Goal: Task Accomplishment & Management: Manage account settings

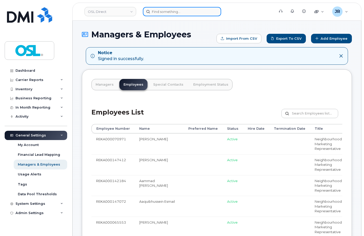
click at [161, 12] on input at bounding box center [182, 11] width 78 height 9
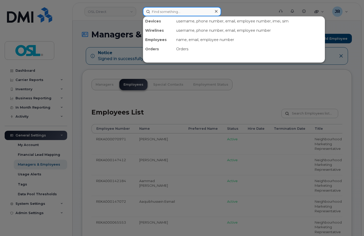
paste input "7096874834"
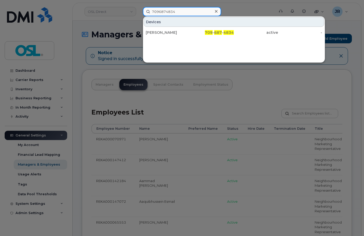
click at [165, 9] on input "7096874834" at bounding box center [182, 11] width 78 height 9
paste input "416575948"
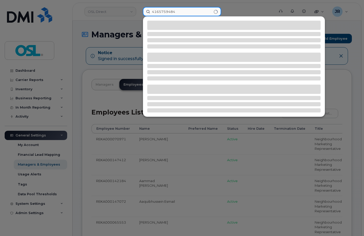
type input "4165759484"
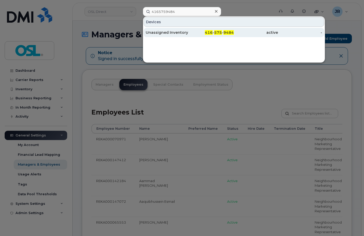
click at [160, 35] on div "Unassigned Inventory" at bounding box center [168, 32] width 44 height 5
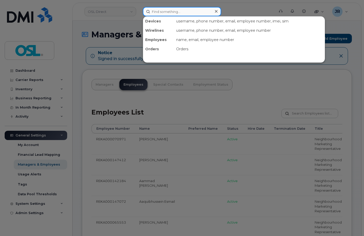
click at [164, 11] on input at bounding box center [182, 11] width 78 height 9
paste input "4166897417"
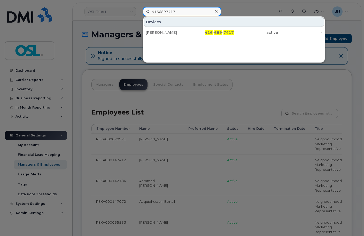
click at [166, 11] on input "4166897417" at bounding box center [182, 11] width 78 height 9
paste input "6476165994"
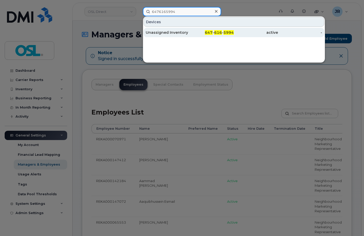
type input "6476165994"
click at [164, 33] on div "Unassigned Inventory" at bounding box center [168, 32] width 44 height 5
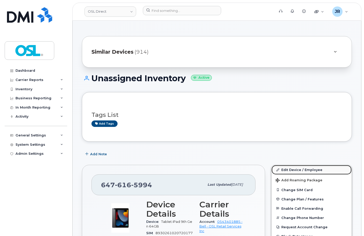
click at [304, 172] on link "Edit Device / Employee" at bounding box center [312, 169] width 80 height 9
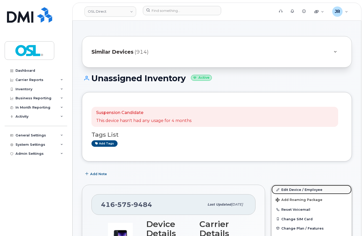
click at [303, 189] on link "Edit Device / Employee" at bounding box center [312, 189] width 80 height 9
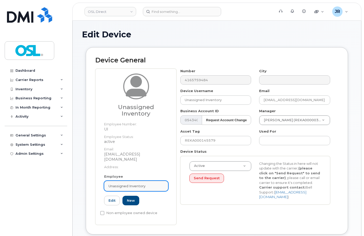
drag, startPoint x: 132, startPoint y: 181, endPoint x: 137, endPoint y: 176, distance: 6.9
click at [132, 184] on span "Unassigned Inventory" at bounding box center [127, 186] width 37 height 5
paste input "REKA000071080"
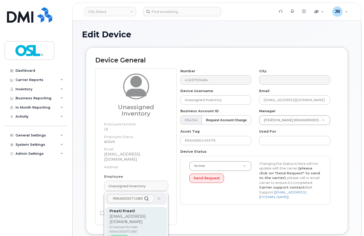
type input "REKA000071080"
click at [135, 225] on p "Employee Number: REKA000071080" at bounding box center [136, 229] width 53 height 9
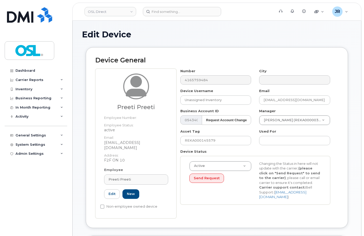
type input "Preeti Preeti"
type input "[EMAIL_ADDRESS][DOMAIN_NAME]"
type input "3358028"
type input "REKA000071080"
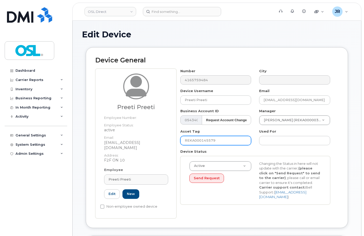
click at [202, 143] on input "REKA000145579" at bounding box center [215, 140] width 71 height 9
paste input "071080"
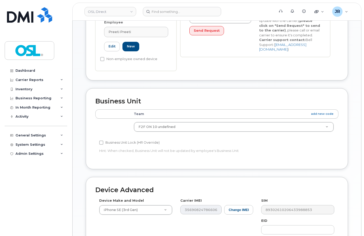
scroll to position [238, 0]
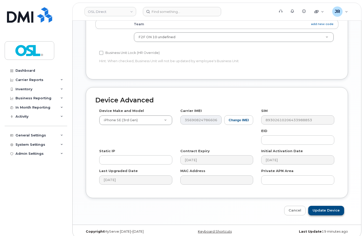
type input "REKA000071080"
click at [323, 206] on input "Update Device" at bounding box center [326, 211] width 36 height 10
type input "Saving..."
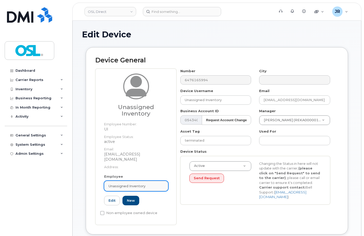
click at [126, 184] on span "Unassigned Inventory" at bounding box center [127, 186] width 37 height 5
paste input "REKA000071080"
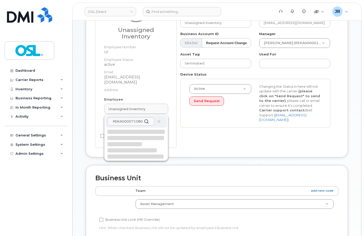
scroll to position [78, 0]
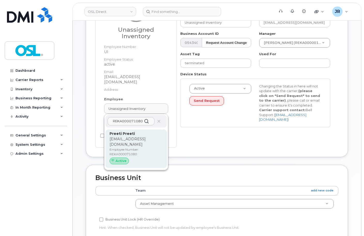
type input "REKA000071080"
click at [129, 137] on p "[EMAIL_ADDRESS][DOMAIN_NAME]" at bounding box center [136, 142] width 53 height 11
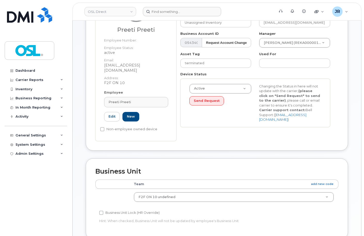
type input "REKA000071080"
type input "Preeti Preeti"
type input "[EMAIL_ADDRESS][DOMAIN_NAME]"
type input "3358028"
click at [198, 66] on input "terminated" at bounding box center [215, 63] width 71 height 9
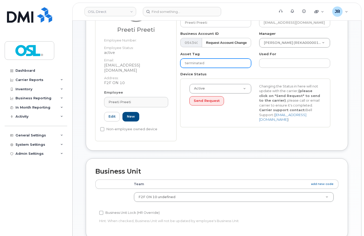
click at [200, 62] on input "terminated" at bounding box center [215, 63] width 71 height 9
paste input "REKA000071080"
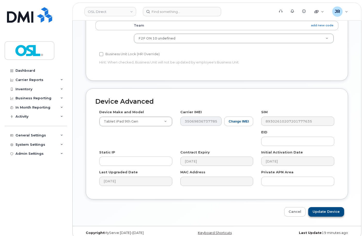
scroll to position [238, 0]
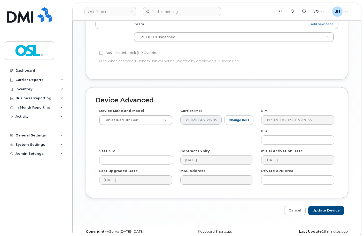
type input "REKA000071080"
click at [326, 206] on input "Update Device" at bounding box center [326, 211] width 36 height 10
type input "Saving..."
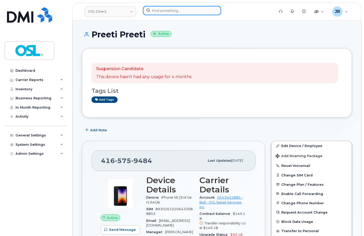
click at [158, 14] on input at bounding box center [182, 10] width 78 height 9
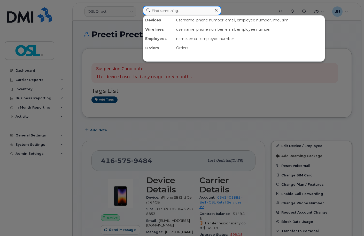
paste input "6475183056"
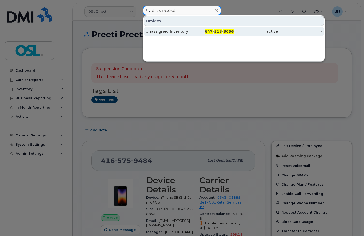
type input "6475183056"
click at [162, 32] on div "Unassigned Inventory" at bounding box center [168, 31] width 44 height 5
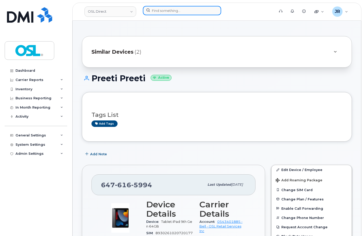
click at [171, 7] on input at bounding box center [182, 10] width 78 height 9
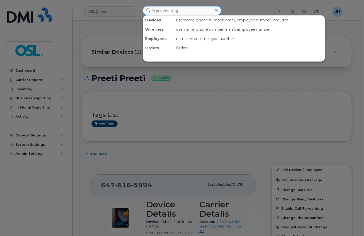
paste input "2895475356"
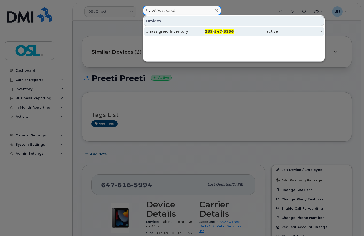
type input "2895475356"
click at [170, 27] on div "Unassigned Inventory" at bounding box center [168, 31] width 44 height 9
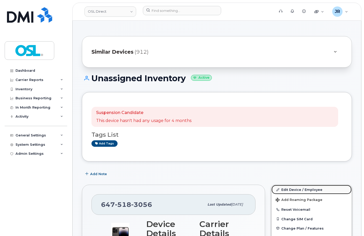
click at [291, 188] on link "Edit Device / Employee" at bounding box center [312, 189] width 80 height 9
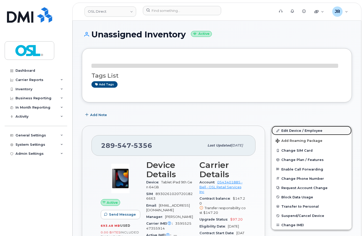
click at [291, 129] on link "Edit Device / Employee" at bounding box center [312, 130] width 80 height 9
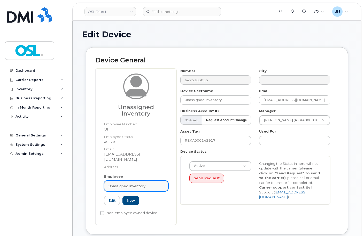
click at [135, 181] on link "Unassigned Inventory" at bounding box center [136, 186] width 64 height 10
paste input "REKA000071510"
type input "REKA000071510"
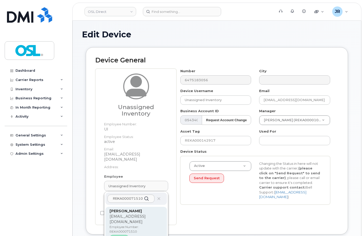
click at [125, 214] on p "aarzoo.devi@osldirect.com" at bounding box center [136, 219] width 53 height 11
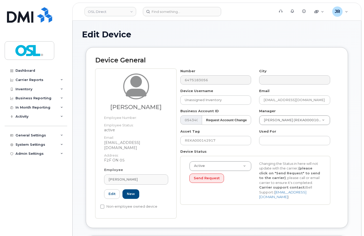
type input "REKA000071510"
type input "Aarzoo Devi"
type input "aarzoo.devi@osldirect.com"
type input "3358035"
click at [205, 144] on input "REKA000142917" at bounding box center [215, 140] width 71 height 9
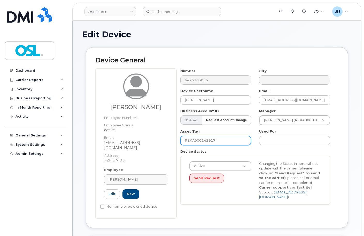
click at [205, 144] on input "REKA000142917" at bounding box center [215, 140] width 71 height 9
paste input "071510"
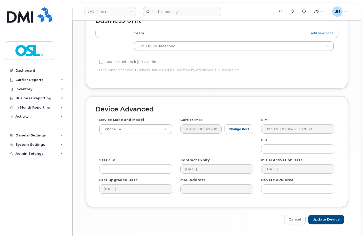
scroll to position [238, 0]
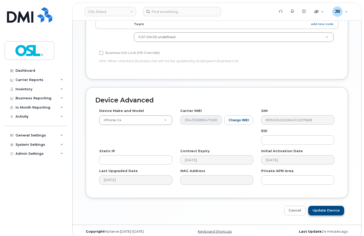
type input "REKA000071510"
drag, startPoint x: 326, startPoint y: 210, endPoint x: 295, endPoint y: 132, distance: 83.4
click at [326, 210] on input "Update Device" at bounding box center [326, 211] width 36 height 10
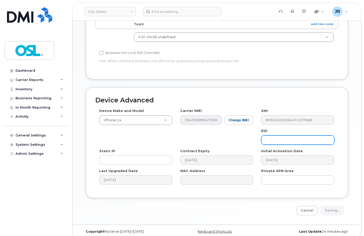
type input "Saving..."
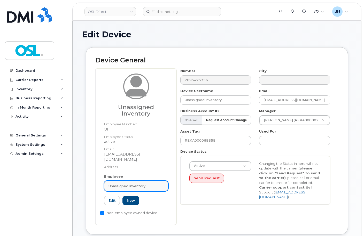
click at [133, 184] on span "Unassigned Inventory" at bounding box center [127, 186] width 37 height 5
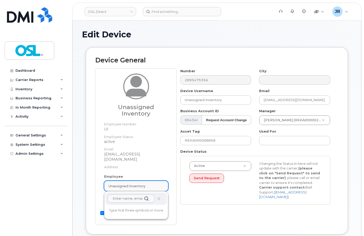
paste input "REKA000071510"
type input "REKA000071510"
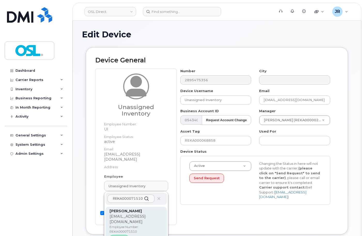
click at [130, 209] on strong "Aarzoo Devi" at bounding box center [126, 211] width 32 height 5
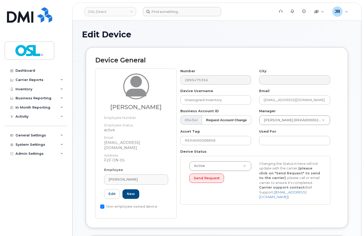
type input "REKA000071510"
type input "Aarzoo Devi"
type input "aarzoo.devi@osldirect.com"
type input "3358035"
click at [201, 140] on input "REKA000068858" at bounding box center [215, 140] width 71 height 9
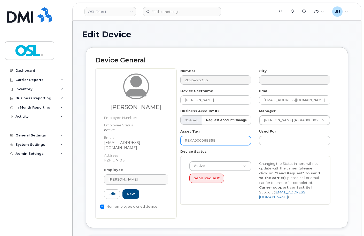
click at [201, 140] on input "REKA000068858" at bounding box center [215, 140] width 71 height 9
paste input "71510"
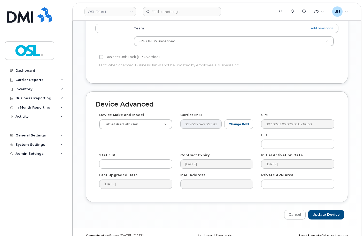
scroll to position [212, 0]
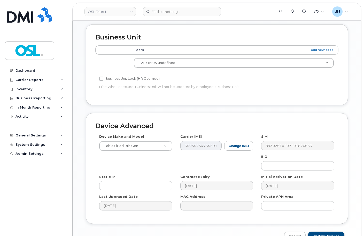
type input "REKA000071510"
click at [323, 232] on input "Update Device" at bounding box center [326, 237] width 36 height 10
type input "Saving..."
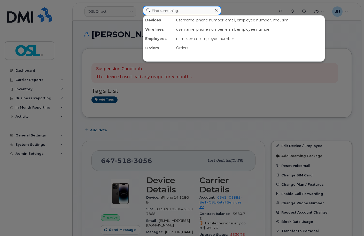
click at [159, 14] on input at bounding box center [182, 10] width 78 height 9
paste input "6472281506"
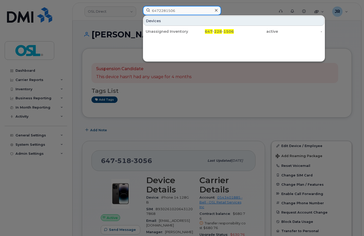
type input "6472281506"
click at [164, 34] on div "Unassigned Inventory" at bounding box center [168, 31] width 44 height 9
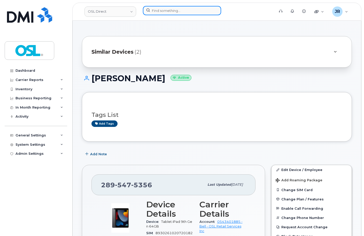
click at [172, 9] on input at bounding box center [182, 10] width 78 height 9
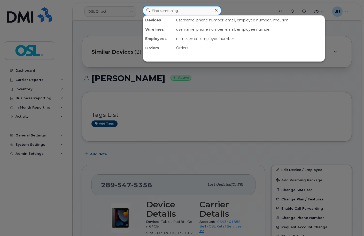
paste input "4165263666"
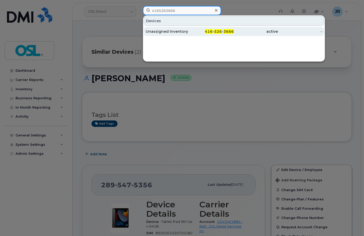
type input "4165263666"
click at [158, 32] on div "Unassigned Inventory" at bounding box center [168, 31] width 44 height 5
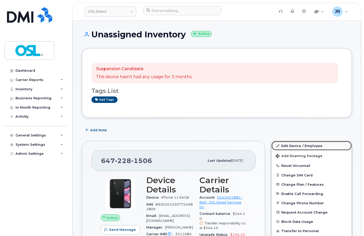
click at [297, 145] on link "Edit Device / Employee" at bounding box center [312, 145] width 80 height 9
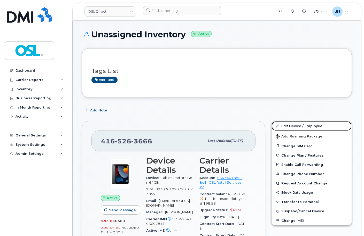
drag, startPoint x: 291, startPoint y: 126, endPoint x: 174, endPoint y: 27, distance: 153.2
click at [291, 126] on link "Edit Device / Employee" at bounding box center [312, 125] width 80 height 9
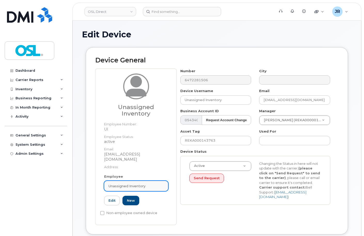
click at [142, 181] on link "Unassigned Inventory" at bounding box center [136, 186] width 64 height 10
paste input "REKA000151682"
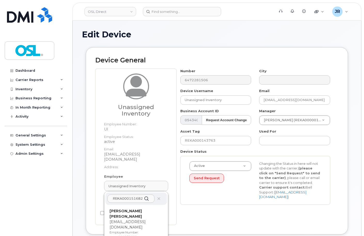
type input "REKA000151682"
click at [128, 230] on p "Employee Number: REKA000151682" at bounding box center [136, 234] width 53 height 9
type input "REKA000151682"
type input "[PERSON_NAME] [PERSON_NAME]"
type input "[EMAIL_ADDRESS][DOMAIN_NAME]"
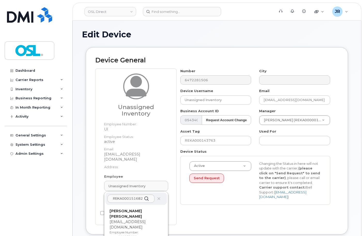
type input "3358028"
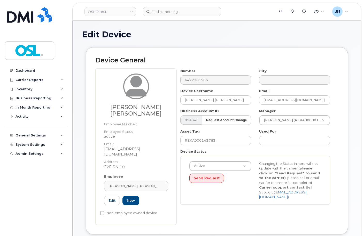
click at [202, 146] on div "Number 6472281506 City Device Username Muhammad Moaz Tariq Email moaz.tariq@osl…" at bounding box center [255, 139] width 158 height 140
click at [201, 142] on input "REKA000143763" at bounding box center [215, 140] width 71 height 9
paste input "51682"
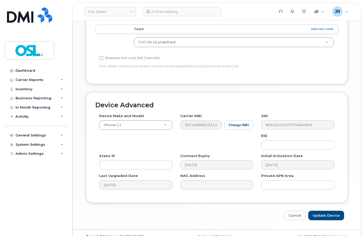
scroll to position [244, 0]
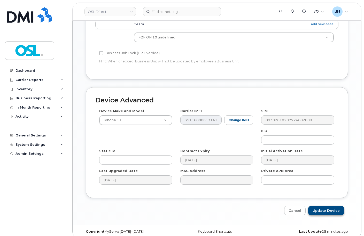
type input "REKA000151682"
click at [323, 208] on input "Update Device" at bounding box center [326, 211] width 36 height 10
type input "Saving..."
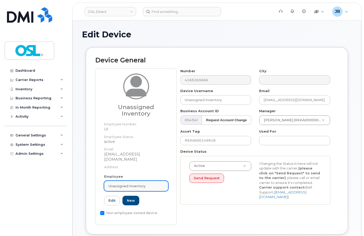
click at [134, 184] on span "Unassigned Inventory" at bounding box center [127, 186] width 37 height 5
paste input "REKA000151682"
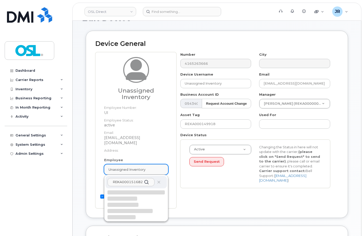
scroll to position [26, 0]
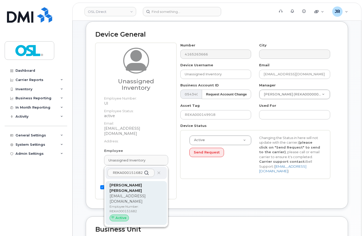
type input "REKA000151682"
click at [129, 194] on p "[EMAIL_ADDRESS][DOMAIN_NAME]" at bounding box center [136, 199] width 53 height 11
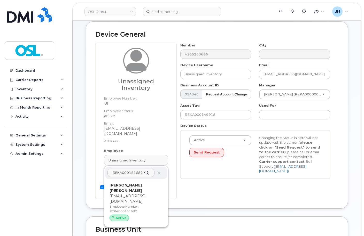
type input "REKA000151682"
type input "Muhammad Moaz Tariq"
type input "moaz.tariq@osldirect.com"
type input "3358028"
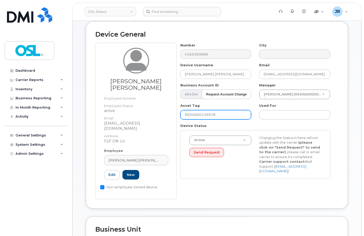
click at [195, 117] on input "REKA000149918" at bounding box center [215, 114] width 71 height 9
paste input "51682"
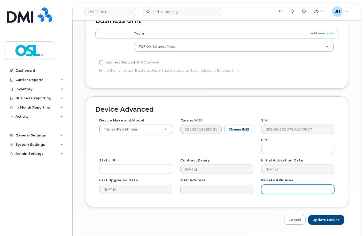
scroll to position [244, 0]
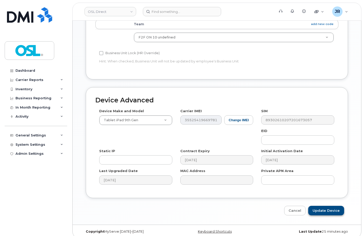
type input "REKA000151682"
click at [322, 206] on input "Update Device" at bounding box center [326, 211] width 36 height 10
type input "Saving..."
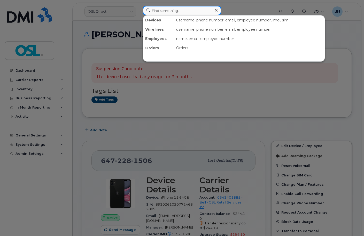
click at [157, 11] on input at bounding box center [182, 10] width 78 height 9
paste input "6472222688"
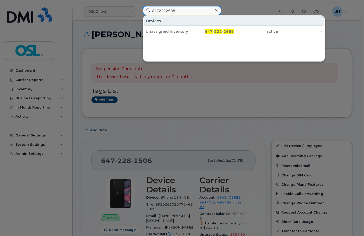
type input "6472222688"
click at [170, 29] on div "Unassigned Inventory" at bounding box center [168, 31] width 44 height 9
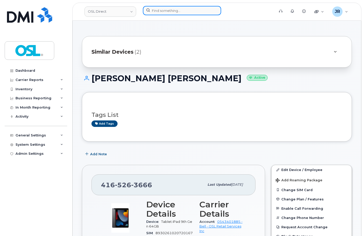
click at [182, 11] on input at bounding box center [182, 10] width 78 height 9
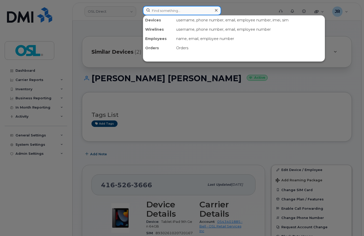
paste input "4165751670"
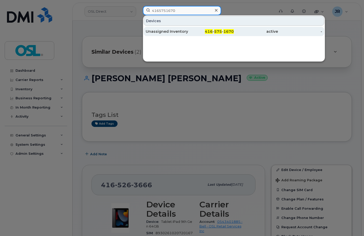
type input "4165751670"
click at [164, 33] on div "Unassigned Inventory" at bounding box center [168, 31] width 44 height 5
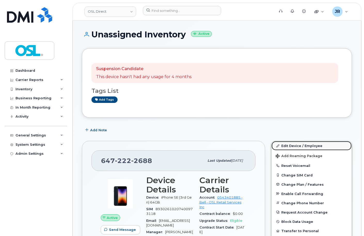
click at [289, 145] on link "Edit Device / Employee" at bounding box center [312, 145] width 80 height 9
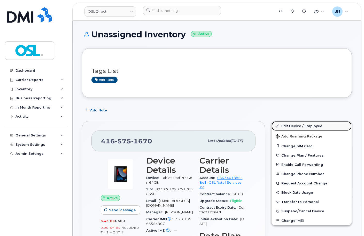
click at [290, 125] on link "Edit Device / Employee" at bounding box center [312, 125] width 80 height 9
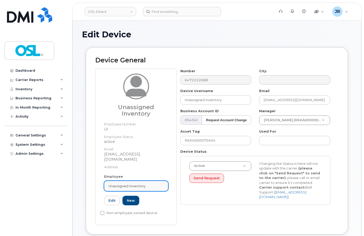
click at [132, 181] on link "Unassigned Inventory" at bounding box center [136, 186] width 64 height 10
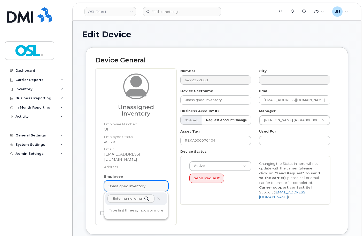
paste input "REKA000151670"
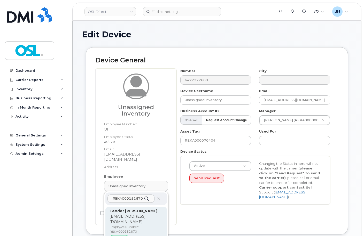
type input "REKA000151670"
click at [134, 214] on p "[EMAIL_ADDRESS][DOMAIN_NAME]" at bounding box center [136, 219] width 53 height 11
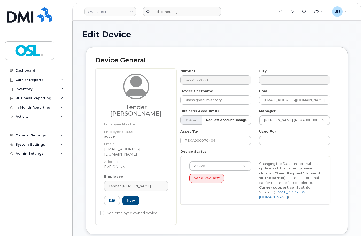
type input "REKA000151670"
type input "Tender [PERSON_NAME]"
type input "[EMAIL_ADDRESS][DOMAIN_NAME]"
type input "3358015"
click at [194, 141] on input "REKA000070404" at bounding box center [215, 140] width 71 height 9
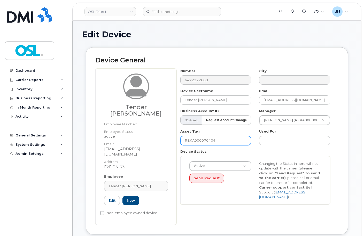
click at [194, 141] on input "REKA000070404" at bounding box center [215, 140] width 71 height 9
paste input "151670"
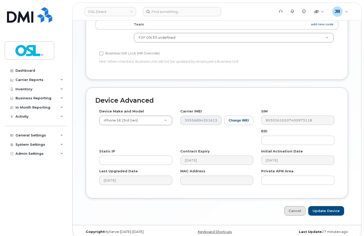
scroll to position [244, 0]
type input "REKA000151670"
click at [323, 206] on input "Update Device" at bounding box center [326, 211] width 36 height 10
type input "Saving..."
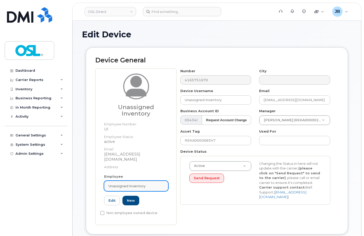
click at [112, 184] on span "Unassigned Inventory" at bounding box center [127, 186] width 37 height 5
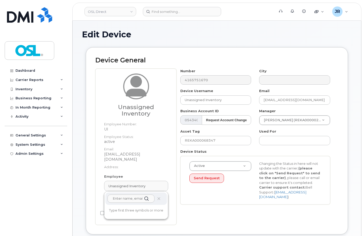
paste input "REKA000151670"
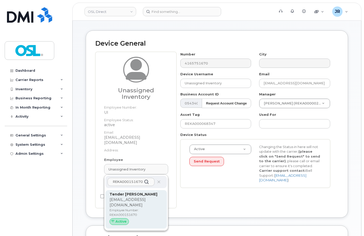
scroll to position [26, 0]
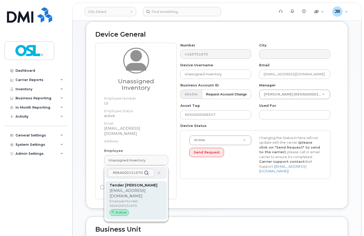
type input "REKA000151670"
click at [124, 188] on p "[EMAIL_ADDRESS][DOMAIN_NAME]" at bounding box center [136, 193] width 53 height 11
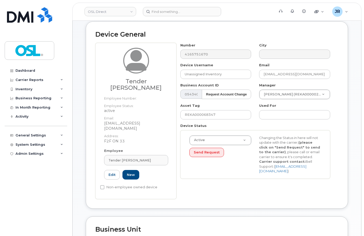
type input "REKA000151670"
type input "Tender [PERSON_NAME]"
type input "[EMAIL_ADDRESS][DOMAIN_NAME]"
type input "3358015"
click at [198, 112] on input "REKA000068347" at bounding box center [215, 114] width 71 height 9
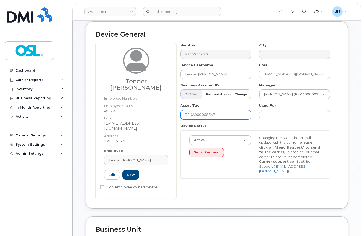
click at [198, 112] on input "REKA000068347" at bounding box center [215, 114] width 71 height 9
paste input "151670"
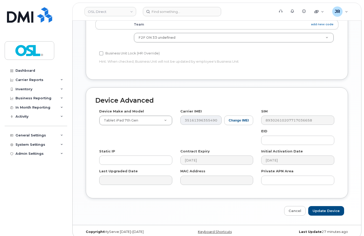
scroll to position [244, 0]
type input "REKA000151670"
drag, startPoint x: 329, startPoint y: 204, endPoint x: 254, endPoint y: 110, distance: 119.5
click at [329, 206] on input "Update Device" at bounding box center [326, 211] width 36 height 10
type input "Saving..."
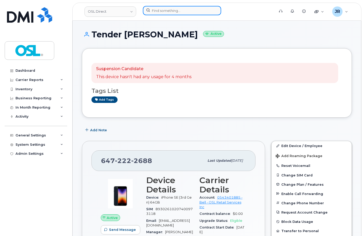
click at [157, 14] on input at bounding box center [182, 10] width 78 height 9
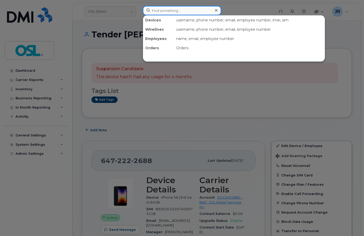
paste input "4373283510"
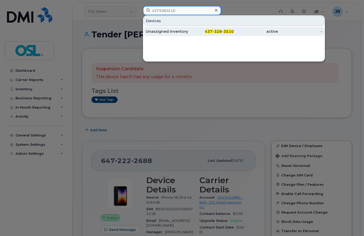
type input "4373283510"
click at [162, 35] on div "Unassigned Inventory" at bounding box center [168, 31] width 44 height 9
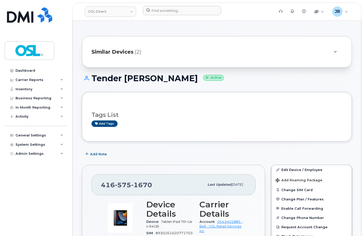
click at [168, 16] on div at bounding box center [207, 11] width 137 height 11
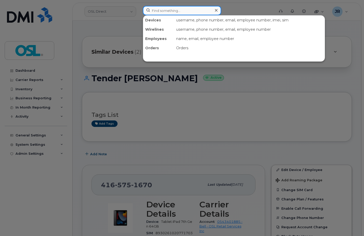
click at [172, 10] on input at bounding box center [182, 10] width 78 height 9
paste input "6472215737"
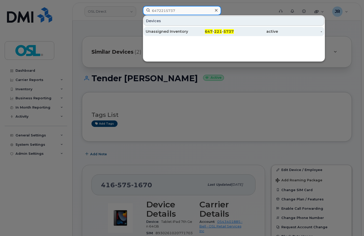
type input "6472215737"
click at [165, 29] on div "Unassigned Inventory" at bounding box center [168, 31] width 44 height 5
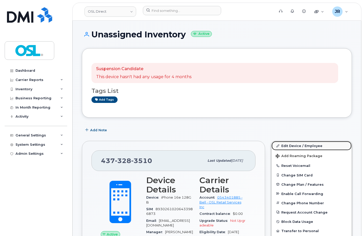
click at [293, 146] on link "Edit Device / Employee" at bounding box center [312, 145] width 80 height 9
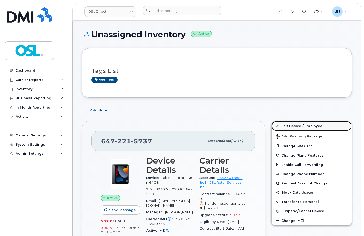
click at [290, 125] on link "Edit Device / Employee" at bounding box center [312, 125] width 80 height 9
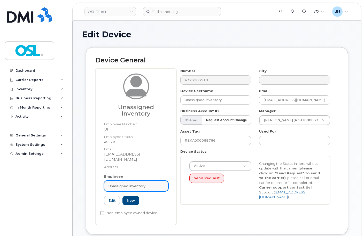
click at [146, 181] on link "Unassigned Inventory" at bounding box center [136, 186] width 64 height 10
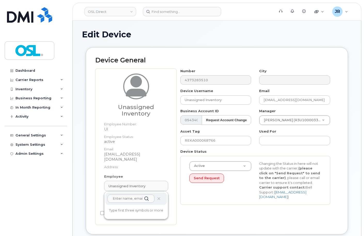
paste input "REKA000151562"
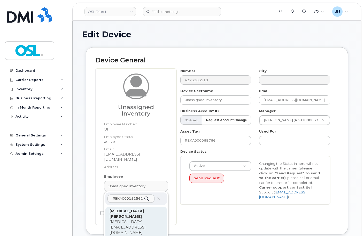
type input "REKA000151562"
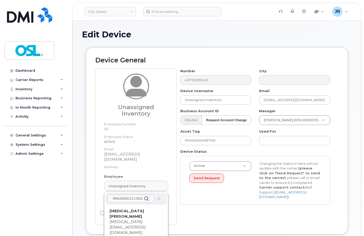
drag, startPoint x: 138, startPoint y: 210, endPoint x: 204, endPoint y: 21, distance: 199.1
click at [139, 220] on p "[MEDICAL_DATA][EMAIL_ADDRESS][DOMAIN_NAME]" at bounding box center [136, 228] width 53 height 16
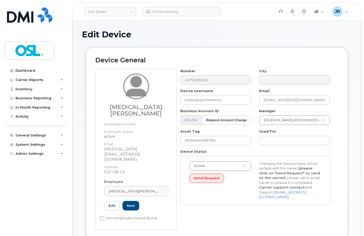
type input "REKA000151562"
type input "[MEDICAL_DATA][PERSON_NAME]"
type input "[MEDICAL_DATA][EMAIL_ADDRESS][DOMAIN_NAME]"
type input "3358085"
click at [201, 144] on input "REKA000068766" at bounding box center [215, 140] width 71 height 9
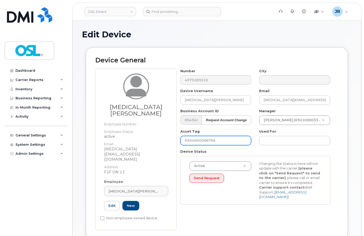
click at [201, 144] on input "REKA000068766" at bounding box center [215, 140] width 71 height 9
paste input "151562"
type input "REKA000151562"
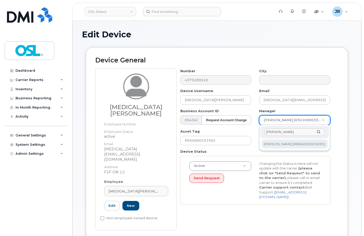
type input "[PERSON_NAME]"
type input "1527372"
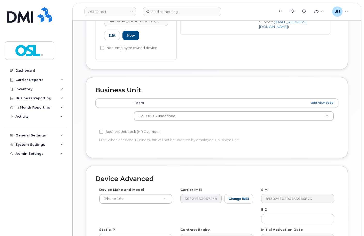
scroll to position [238, 0]
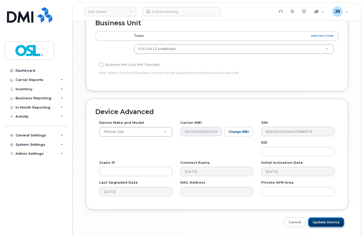
click at [325, 218] on input "Update Device" at bounding box center [326, 223] width 36 height 10
type input "Saving..."
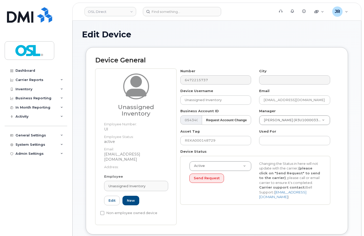
click at [125, 175] on div "Employee Unassigned Inventory Type first three symbols or more UI Edit New" at bounding box center [136, 192] width 72 height 36
click at [129, 181] on link "Unassigned Inventory" at bounding box center [136, 186] width 64 height 10
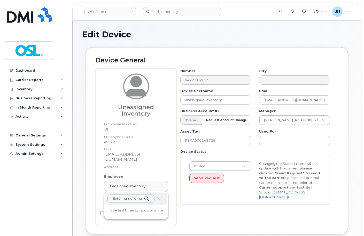
paste input "REKA000151562"
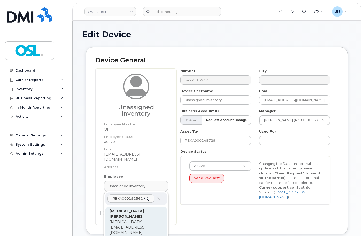
type input "REKA000151562"
click at [134, 217] on div "[MEDICAL_DATA][PERSON_NAME] [MEDICAL_DATA][PERSON_NAME][EMAIL_ADDRESS][DOMAIN_N…" at bounding box center [136, 232] width 53 height 46
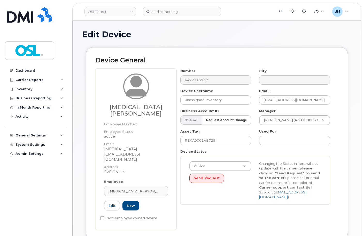
type input "REKA000151562"
type input "[MEDICAL_DATA][PERSON_NAME]"
type input "[MEDICAL_DATA][EMAIL_ADDRESS][DOMAIN_NAME]"
type input "3358085"
click at [201, 143] on input "REKA000148729" at bounding box center [215, 140] width 71 height 9
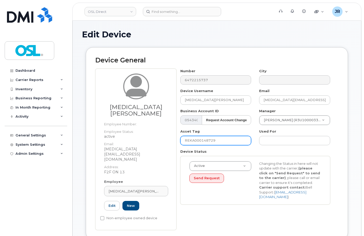
click at [201, 143] on input "REKA000148729" at bounding box center [215, 140] width 71 height 9
paste input "51562"
type input "REKA000151562"
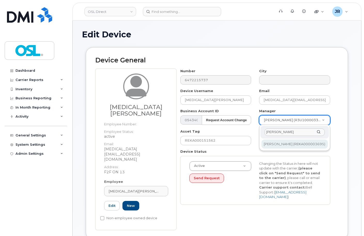
type input "[PERSON_NAME]"
type input "1527372"
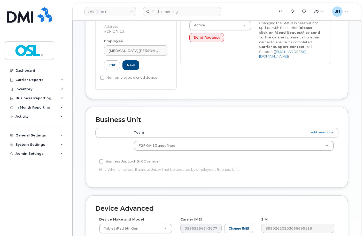
scroll to position [233, 0]
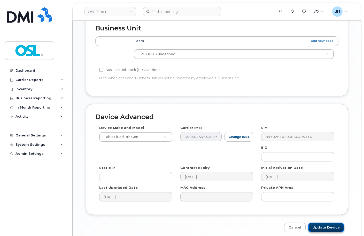
click at [322, 223] on input "Update Device" at bounding box center [326, 228] width 36 height 10
type input "Saving..."
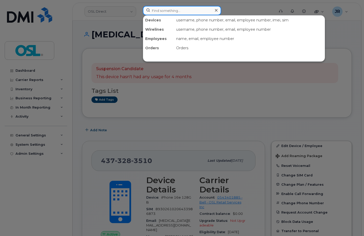
click at [157, 11] on input at bounding box center [182, 10] width 78 height 9
paste input "5142075768"
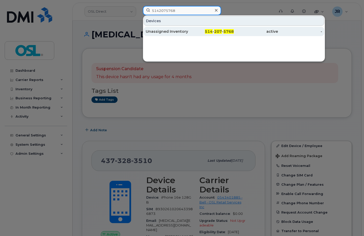
type input "5142075768"
click at [167, 31] on div "Unassigned Inventory" at bounding box center [168, 31] width 44 height 5
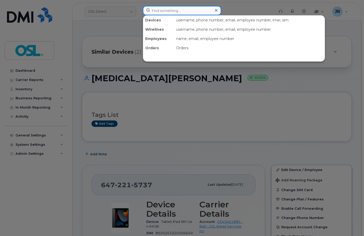
click at [157, 6] on input at bounding box center [182, 10] width 78 height 9
paste input "7053514204"
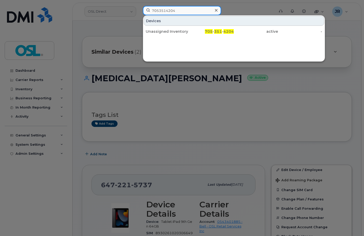
type input "7053514204"
click at [167, 30] on div "Unassigned Inventory" at bounding box center [168, 31] width 44 height 5
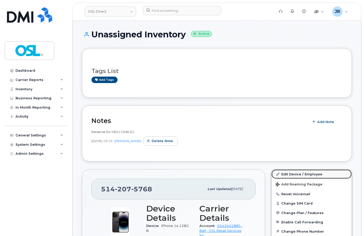
click at [288, 174] on link "Edit Device / Employee" at bounding box center [312, 174] width 80 height 9
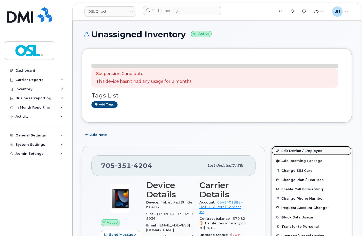
click at [287, 149] on link "Edit Device / Employee" at bounding box center [312, 150] width 80 height 9
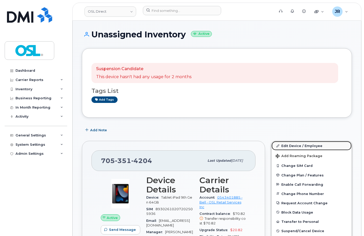
click at [288, 146] on link "Edit Device / Employee" at bounding box center [312, 145] width 80 height 9
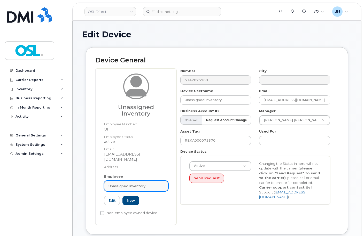
click at [142, 181] on link "Unassigned Inventory" at bounding box center [136, 186] width 64 height 10
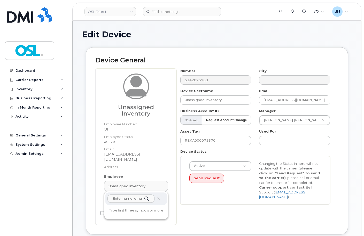
paste input "REKA000151637"
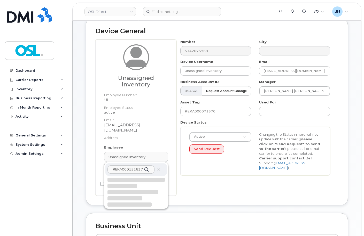
scroll to position [52, 0]
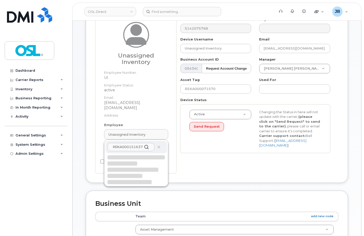
type input "REKA000151637"
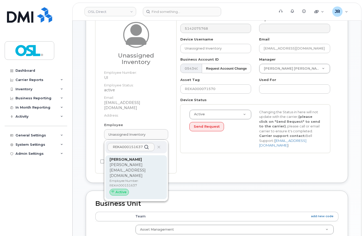
click at [136, 163] on p "[PERSON_NAME][EMAIL_ADDRESS][DOMAIN_NAME]" at bounding box center [136, 171] width 53 height 16
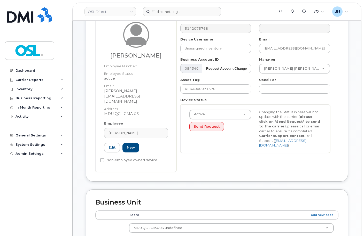
type input "REKA000151637"
type input "[PERSON_NAME]"
type input "[PERSON_NAME][EMAIL_ADDRESS][DOMAIN_NAME]"
type input "5696407"
click at [199, 92] on input "REKA000071570" at bounding box center [215, 88] width 71 height 9
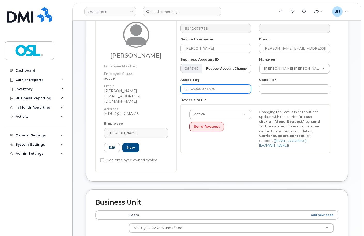
click at [199, 92] on input "REKA000071570" at bounding box center [215, 88] width 71 height 9
paste input "151637"
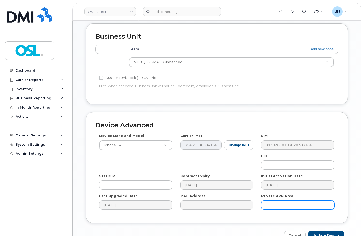
scroll to position [238, 0]
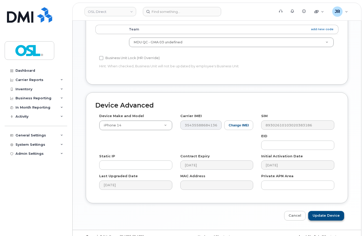
type input "REKA000151637"
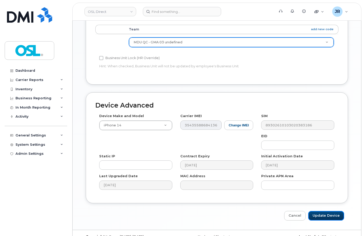
drag, startPoint x: 331, startPoint y: 205, endPoint x: 241, endPoint y: 36, distance: 191.1
click at [331, 211] on input "Update Device" at bounding box center [326, 216] width 36 height 10
type input "Saving..."
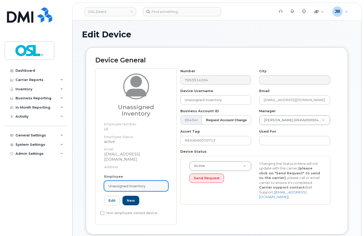
click at [141, 185] on link "Unassigned Inventory" at bounding box center [136, 186] width 64 height 10
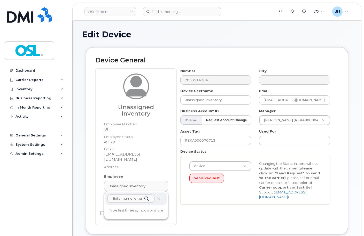
paste input "REKA000151637"
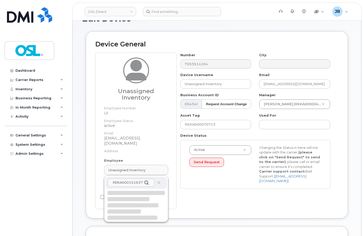
scroll to position [78, 0]
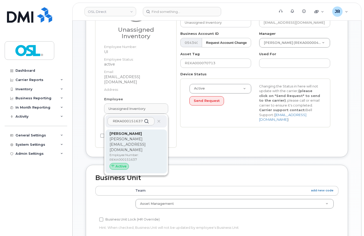
type input "REKA000151637"
click at [124, 137] on p "[PERSON_NAME][EMAIL_ADDRESS][DOMAIN_NAME]" at bounding box center [136, 145] width 53 height 16
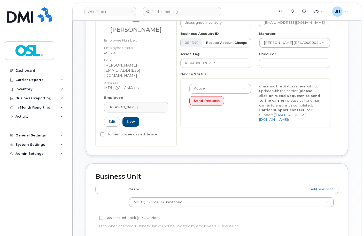
type input "REKA000151637"
type input "[PERSON_NAME]"
type input "[PERSON_NAME][EMAIL_ADDRESS][DOMAIN_NAME]"
type input "5696407"
click at [205, 64] on input "REKA000070713" at bounding box center [215, 63] width 71 height 9
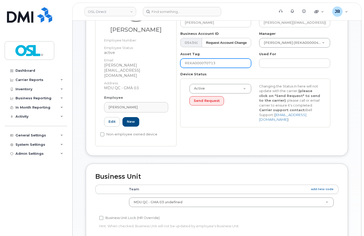
click at [205, 64] on input "REKA000070713" at bounding box center [215, 63] width 71 height 9
paste input "151637"
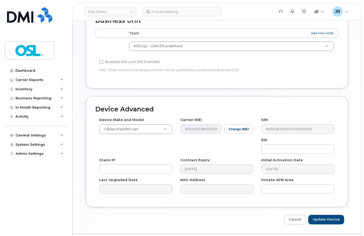
scroll to position [238, 0]
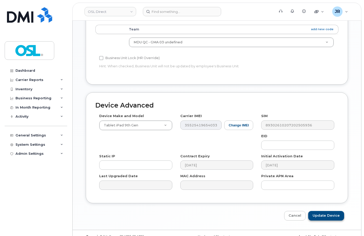
type input "REKA000151637"
drag, startPoint x: 329, startPoint y: 206, endPoint x: 238, endPoint y: 134, distance: 116.1
click at [330, 211] on input "Update Device" at bounding box center [326, 216] width 36 height 10
type input "Saving..."
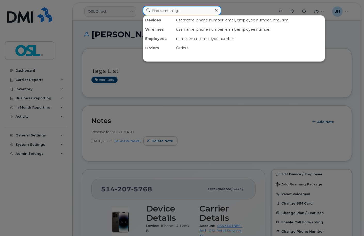
click at [169, 12] on input at bounding box center [182, 10] width 78 height 9
paste input "7097301726"
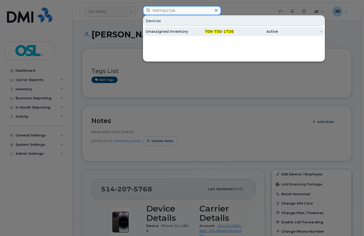
type input "7097301726"
click at [160, 30] on div "Unassigned Inventory" at bounding box center [168, 31] width 44 height 5
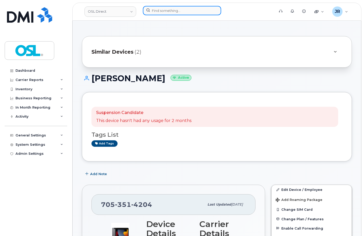
click at [170, 10] on input at bounding box center [182, 10] width 78 height 9
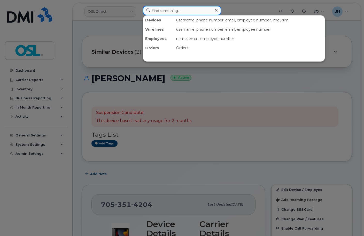
paste input "4165766218"
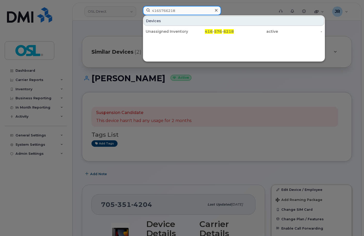
type input "4165766218"
click at [165, 31] on div "Unassigned Inventory" at bounding box center [168, 31] width 44 height 5
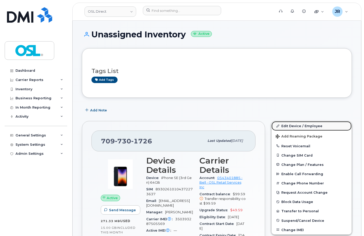
click at [288, 124] on link "Edit Device / Employee" at bounding box center [312, 125] width 80 height 9
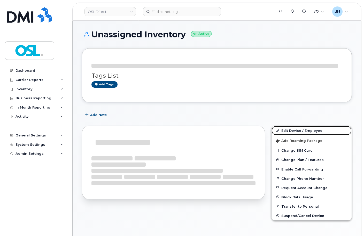
click at [295, 128] on link "Edit Device / Employee" at bounding box center [312, 130] width 80 height 9
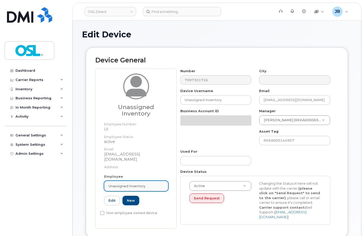
click at [145, 184] on span "Unassigned Inventory" at bounding box center [127, 186] width 37 height 5
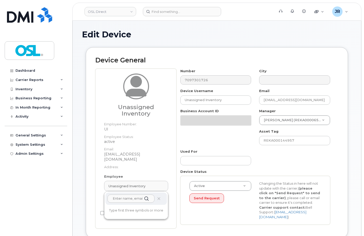
paste input "REKA000151634"
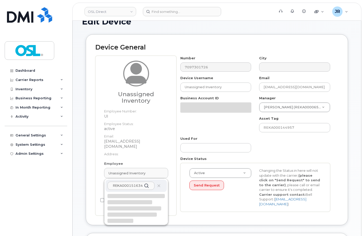
scroll to position [26, 0]
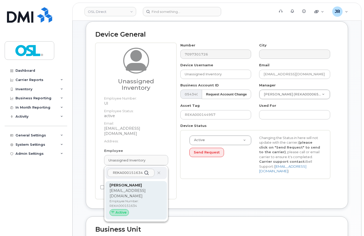
type input "REKA000151634"
click at [128, 188] on div "Ajay Kumar ajay.kumar1@osldirect.com Employee Number: REKA000151634 Active" at bounding box center [136, 200] width 53 height 35
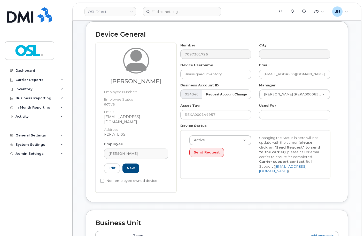
type input "REKA000151634"
type input "Ajay Kumar"
type input "ajay.kumar1@osldirect.com"
type input "3358055"
click at [191, 116] on input "REKA000144957" at bounding box center [215, 114] width 71 height 9
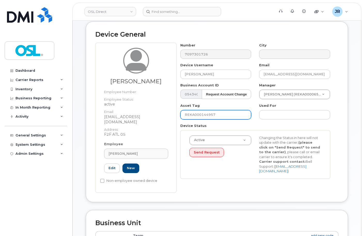
click at [191, 116] on input "REKA000144957" at bounding box center [215, 114] width 71 height 9
paste input "51634"
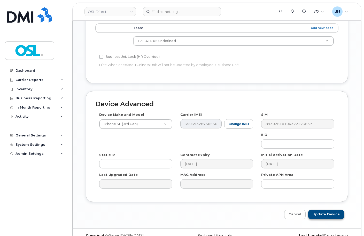
scroll to position [238, 0]
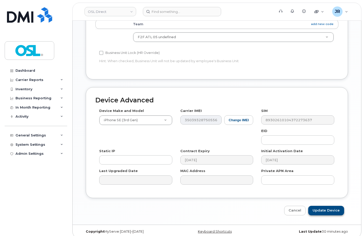
type input "REKA000151634"
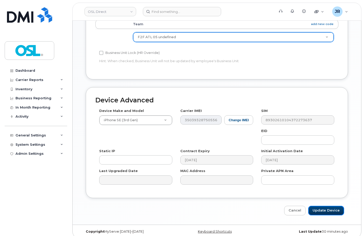
drag, startPoint x: 323, startPoint y: 207, endPoint x: 240, endPoint y: 35, distance: 191.6
click at [323, 208] on input "Update Device" at bounding box center [326, 211] width 36 height 10
type input "Saving..."
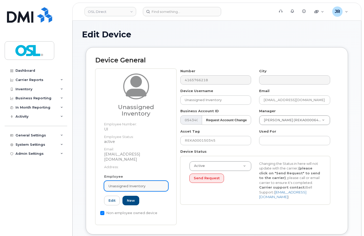
click at [127, 181] on link "Unassigned Inventory" at bounding box center [136, 186] width 64 height 10
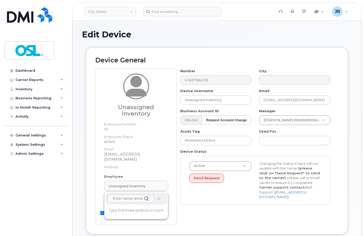
paste input "REKA000151634"
type input "REKA000151634"
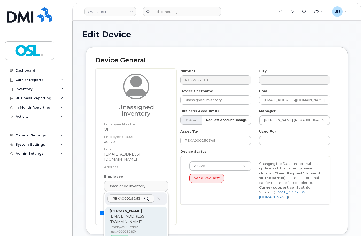
click at [134, 225] on p "Employee Number: REKA000151634" at bounding box center [136, 229] width 53 height 9
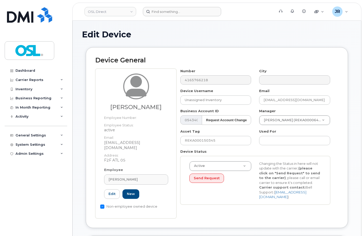
type input "REKA000151634"
type input "Ajay Kumar"
type input "ajay.kumar1@osldirect.com"
type input "3358055"
click at [206, 141] on input "REKA000150345" at bounding box center [215, 140] width 71 height 9
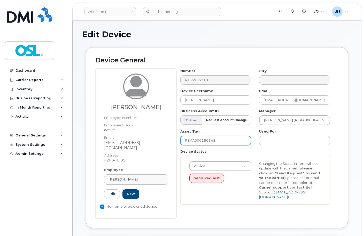
click at [206, 141] on input "REKA000150345" at bounding box center [215, 140] width 71 height 9
paste input "1634"
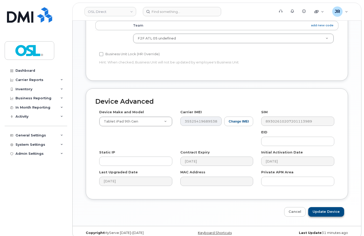
scroll to position [238, 0]
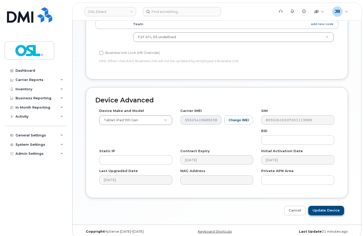
type input "REKA000151634"
click at [327, 206] on input "Update Device" at bounding box center [326, 211] width 36 height 10
type input "Saving..."
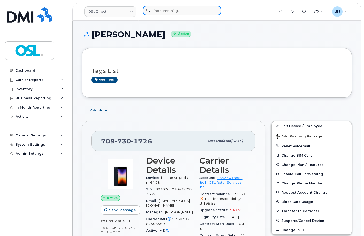
click at [157, 12] on input at bounding box center [182, 10] width 78 height 9
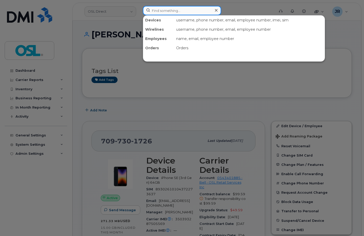
paste input "4189560920"
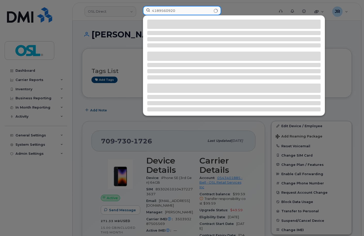
type input "4189560920"
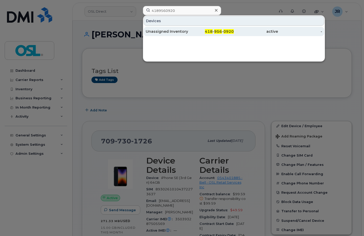
click at [160, 36] on div "Unassigned Inventory" at bounding box center [168, 31] width 44 height 9
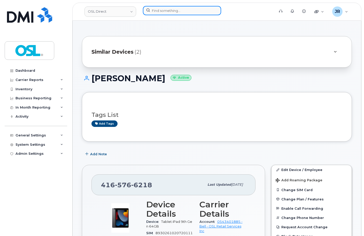
click at [178, 12] on input at bounding box center [182, 10] width 78 height 9
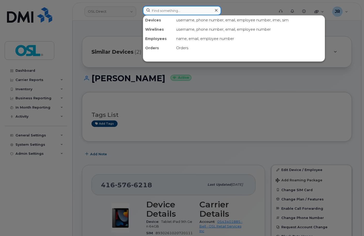
paste input "6473278377"
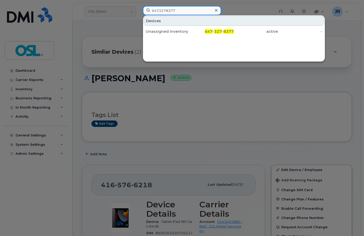
type input "6473278377"
click at [162, 32] on div "Unassigned Inventory" at bounding box center [168, 31] width 44 height 5
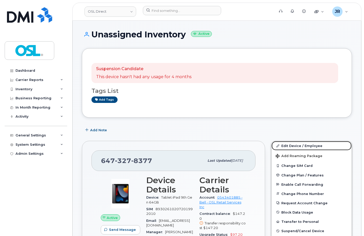
click at [282, 143] on link "Edit Device / Employee" at bounding box center [312, 145] width 80 height 9
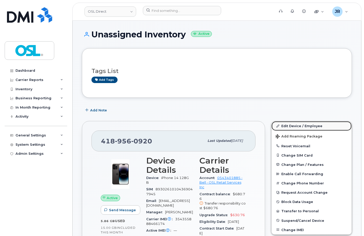
click at [291, 128] on link "Edit Device / Employee" at bounding box center [312, 125] width 80 height 9
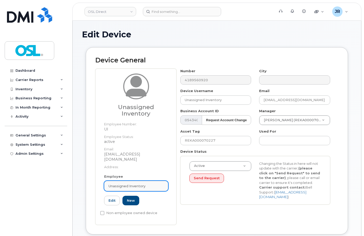
click at [127, 184] on span "Unassigned Inventory" at bounding box center [127, 186] width 37 height 5
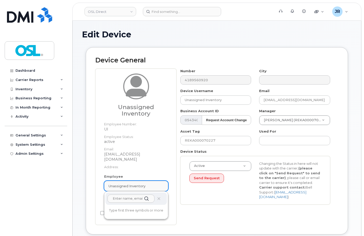
paste input "REKA000071001"
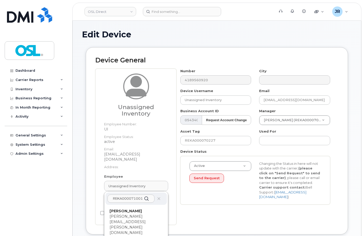
type input "REKA000071001"
click at [126, 215] on p "[PERSON_NAME][EMAIL_ADDRESS][PERSON_NAME][DOMAIN_NAME]" at bounding box center [136, 225] width 53 height 22
type input "REKA000071001"
type input "[PERSON_NAME]"
type input "mamadou.mbaye@osldirect.com"
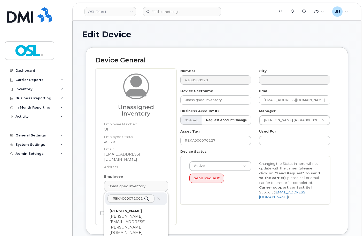
type input "3358058"
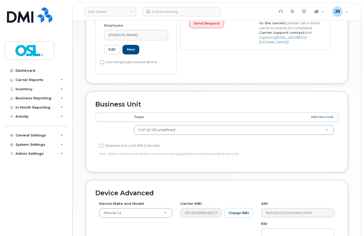
scroll to position [233, 0]
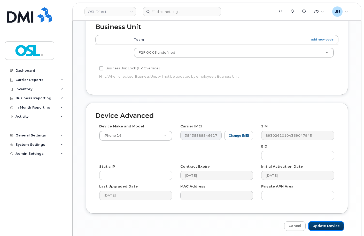
click at [326, 222] on input "Update Device" at bounding box center [326, 227] width 36 height 10
type input "Saving..."
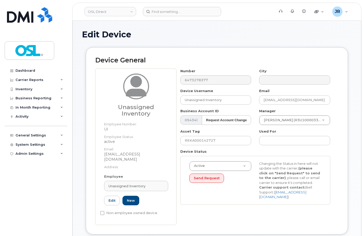
click at [137, 187] on div "Employee Unassigned Inventory Type first three symbols or more UI Edit New" at bounding box center [136, 192] width 72 height 36
click at [140, 184] on span "Unassigned Inventory" at bounding box center [127, 186] width 37 height 5
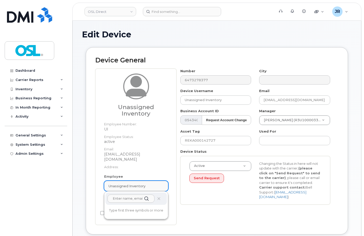
paste input "REKA000071001"
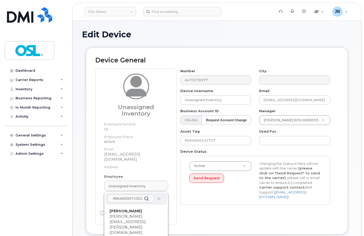
type input "REKA000071001"
drag, startPoint x: 131, startPoint y: 220, endPoint x: 209, endPoint y: 17, distance: 217.2
click at [132, 220] on div "Mamadou Mbaye mamadou.mbaye@osldirect.com Employee Number: REKA000071001 Active" at bounding box center [136, 232] width 53 height 46
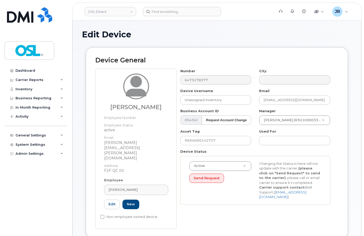
type input "REKA000071001"
type input "[PERSON_NAME]"
type input "[PERSON_NAME][EMAIL_ADDRESS][PERSON_NAME][DOMAIN_NAME]"
type input "3358058"
click at [213, 141] on input "REKA000142727" at bounding box center [215, 140] width 71 height 9
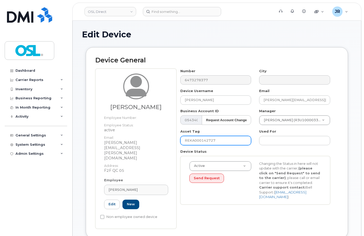
click at [213, 141] on input "REKA000142727" at bounding box center [215, 140] width 71 height 9
paste input "071001"
type input "REKA000071001"
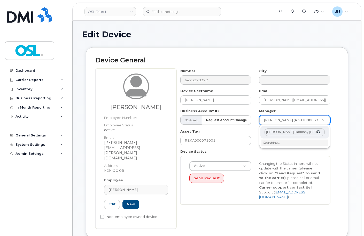
scroll to position [0, 1]
type input "Lorraine Harmony Lambert Laliberte"
type input "1660155"
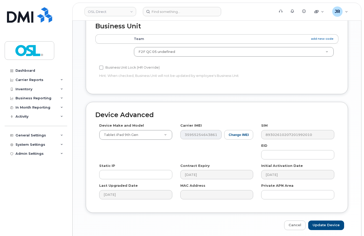
scroll to position [238, 0]
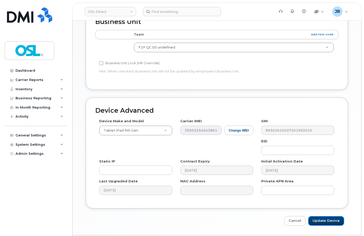
click at [320, 217] on input "Update Device" at bounding box center [326, 222] width 36 height 10
type input "Saving..."
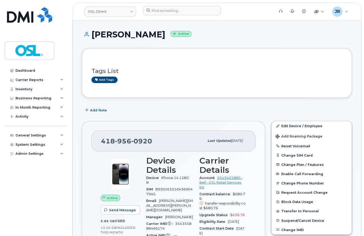
click at [37, 177] on div "Dashboard Carrier Reports Monthly Billing Data Daily Data Pooling Data Behavior…" at bounding box center [37, 147] width 64 height 163
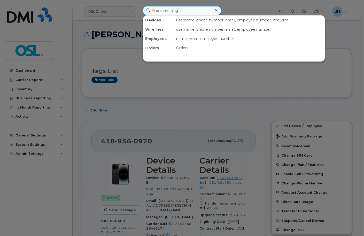
click at [176, 12] on input at bounding box center [182, 10] width 78 height 9
paste input "4384687063"
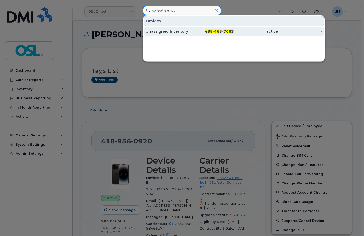
type input "4384687063"
click at [170, 33] on div "Unassigned Inventory" at bounding box center [168, 31] width 44 height 5
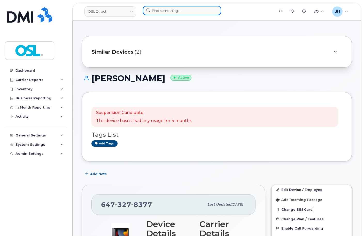
click at [165, 14] on input at bounding box center [182, 10] width 78 height 9
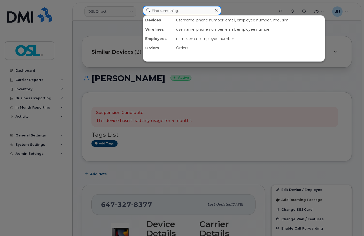
paste input "4164757212"
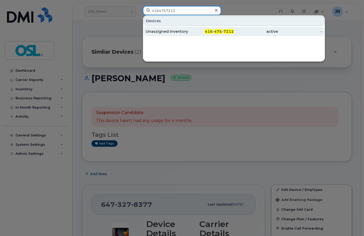
type input "4164757212"
click at [168, 34] on div "Unassigned Inventory" at bounding box center [168, 31] width 44 height 9
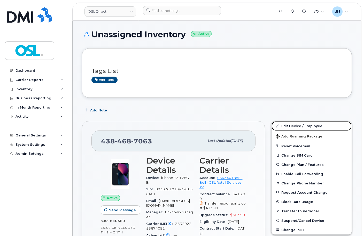
drag, startPoint x: 286, startPoint y: 123, endPoint x: 241, endPoint y: 74, distance: 66.2
click at [286, 123] on link "Edit Device / Employee" at bounding box center [312, 125] width 80 height 9
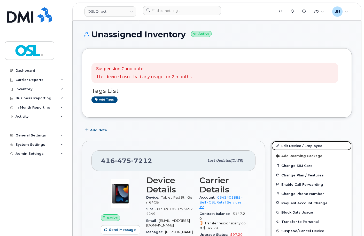
click at [291, 144] on link "Edit Device / Employee" at bounding box center [312, 145] width 80 height 9
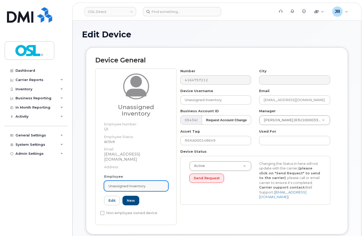
click at [125, 184] on span "Unassigned Inventory" at bounding box center [127, 186] width 37 height 5
paste input "REKA000151744"
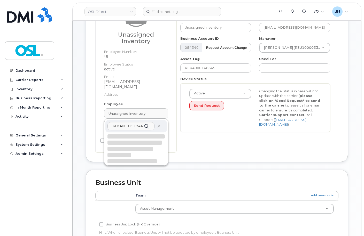
scroll to position [78, 0]
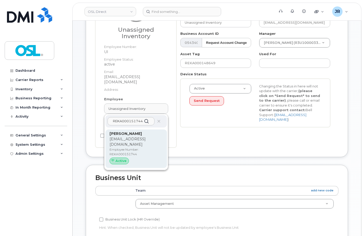
type input "REKA000151744"
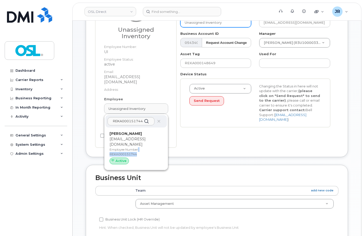
drag, startPoint x: 139, startPoint y: 142, endPoint x: 203, endPoint y: 21, distance: 136.7
click at [140, 148] on p "Employee Number: REKA000151744" at bounding box center [136, 152] width 53 height 9
type input "REKA000151744"
type input "[PERSON_NAME]"
type input "[EMAIL_ADDRESS][DOMAIN_NAME]"
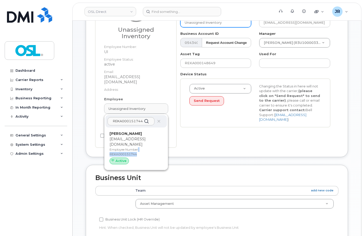
type input "3358054"
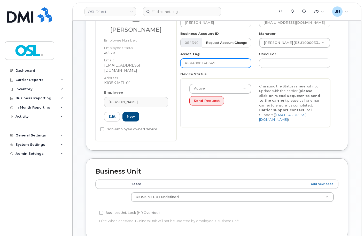
click at [202, 59] on input "REKA000148649" at bounding box center [215, 63] width 71 height 9
paste input "51744"
type input "REKA000151744"
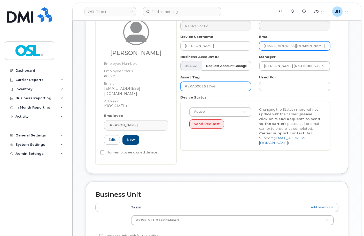
scroll to position [0, 0]
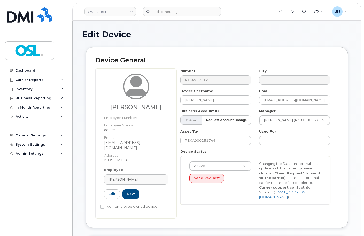
click at [286, 113] on div "Manager [PERSON_NAME] (R3U1000033254) 1527344" at bounding box center [294, 117] width 79 height 17
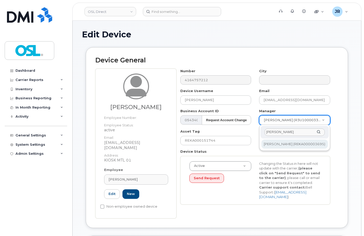
type input "[PERSON_NAME]"
type input "1527372"
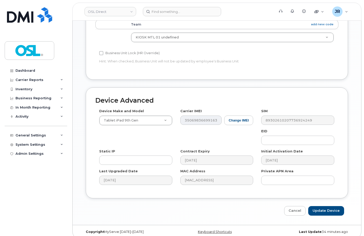
scroll to position [238, 0]
click at [321, 207] on input "Update Device" at bounding box center [326, 211] width 36 height 10
type input "Saving..."
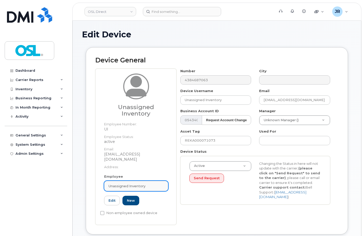
click at [135, 184] on span "Unassigned Inventory" at bounding box center [127, 186] width 37 height 5
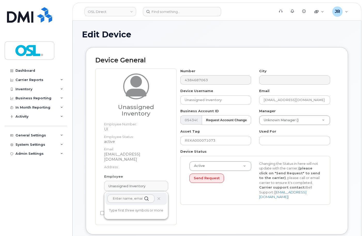
paste input "REKA000151744"
type input "REKA000151744"
click at [127, 214] on p "[EMAIL_ADDRESS][DOMAIN_NAME]" at bounding box center [136, 219] width 53 height 11
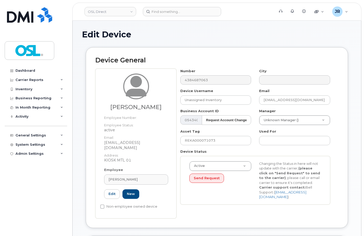
type input "REKA000151744"
type input "[PERSON_NAME]"
type input "[EMAIL_ADDRESS][DOMAIN_NAME]"
type input "3358054"
click at [205, 141] on input "REKA000071073" at bounding box center [215, 140] width 71 height 9
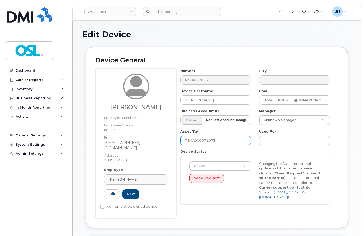
click at [205, 141] on input "REKA000071073" at bounding box center [215, 140] width 71 height 9
paste input "151744"
type input "REKA000151744"
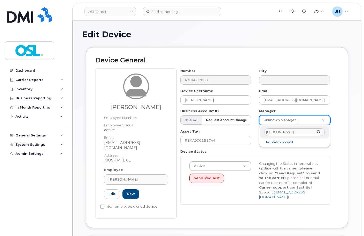
click at [281, 144] on li "No matches found" at bounding box center [294, 142] width 66 height 5
click at [277, 132] on input "Kepler Michel" at bounding box center [295, 132] width 60 height 7
click at [281, 132] on input "Kepler Michel" at bounding box center [295, 132] width 60 height 7
drag, startPoint x: 284, startPoint y: 130, endPoint x: 218, endPoint y: 126, distance: 66.3
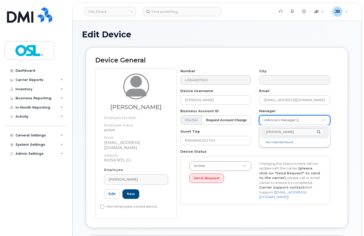
click at [218, 126] on body "OSL Direct Support Alerts Knowledge Base Quicklinks Suspend / Cancel Device Cha…" at bounding box center [182, 239] width 364 height 479
paste input "Michel"
drag, startPoint x: 278, startPoint y: 131, endPoint x: 211, endPoint y: 141, distance: 67.9
click at [211, 141] on body "OSL Direct Support Alerts Knowledge Base Quicklinks Suspend / Cancel Device Cha…" at bounding box center [182, 239] width 364 height 479
type input "Michel"
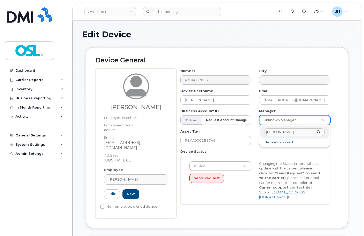
click at [279, 135] on input "Michel" at bounding box center [295, 132] width 60 height 7
click at [282, 132] on input "text" at bounding box center [295, 132] width 60 height 7
paste input "[PERSON_NAME]"
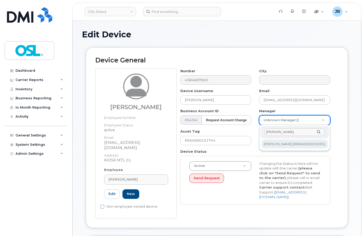
type input "[PERSON_NAME]"
type input "1527372"
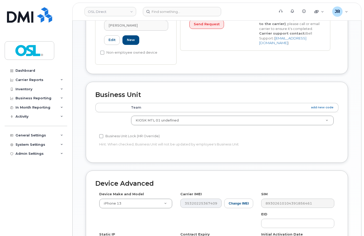
scroll to position [238, 0]
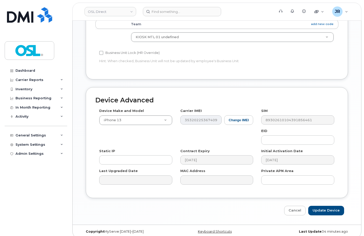
click at [326, 214] on div "Edit Device Device General Hatem Khaldi Employee Number: Employee Status: activ…" at bounding box center [217, 4] width 289 height 442
click at [324, 206] on input "Update Device" at bounding box center [326, 211] width 36 height 10
type input "Saving..."
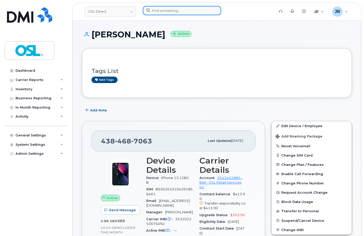
click at [160, 15] on input at bounding box center [182, 10] width 78 height 9
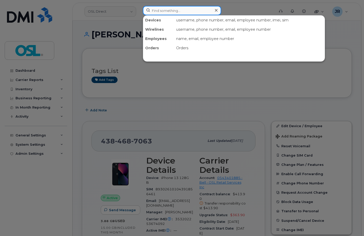
paste input "3673212296"
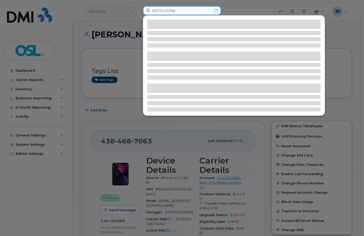
type input "3673212296"
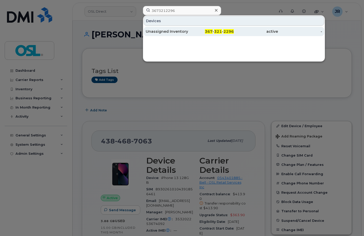
click at [174, 28] on div "Unassigned Inventory" at bounding box center [168, 31] width 44 height 9
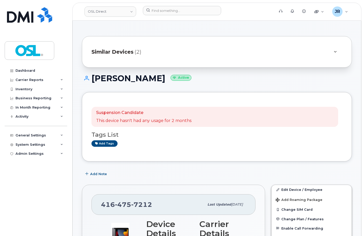
click at [169, 5] on header "OSL Direct Support Alerts Knowledge Base Quicklinks Suspend / Cancel Device Cha…" at bounding box center [216, 12] width 289 height 18
click at [167, 7] on input at bounding box center [182, 10] width 78 height 9
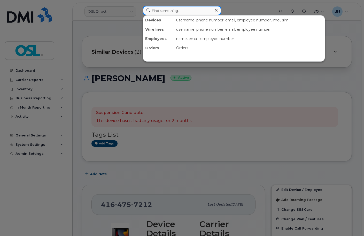
paste input "6476120373"
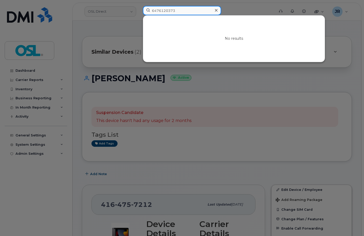
click at [187, 11] on input "6476120373" at bounding box center [182, 10] width 78 height 9
paste input "7053514244"
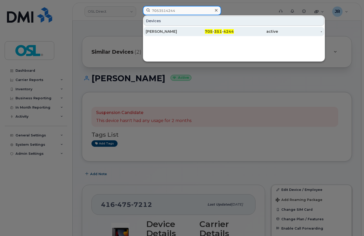
type input "7053514244"
click at [174, 33] on div "Jerry Chrisphonte" at bounding box center [168, 31] width 44 height 5
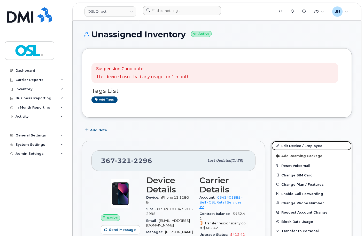
drag, startPoint x: 286, startPoint y: 143, endPoint x: 173, endPoint y: 9, distance: 175.3
click at [286, 143] on link "Edit Device / Employee" at bounding box center [312, 145] width 80 height 9
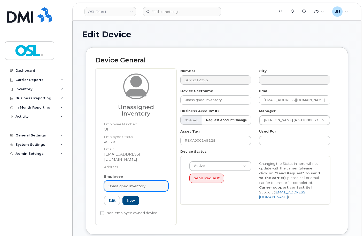
click at [125, 184] on span "Unassigned Inventory" at bounding box center [127, 186] width 37 height 5
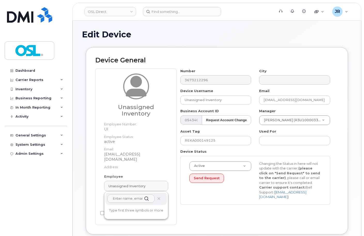
paste input "REKA000151667"
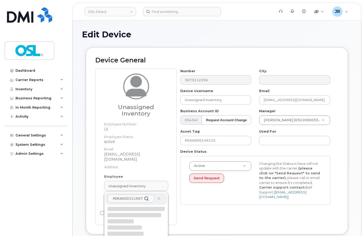
scroll to position [26, 0]
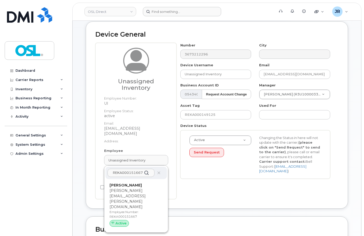
type input "REKA000151667"
click at [127, 183] on strong "Emile Richard" at bounding box center [126, 185] width 32 height 5
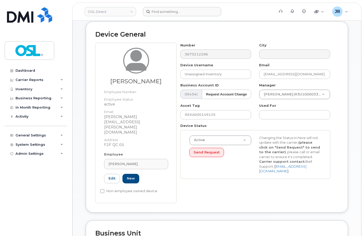
type input "REKA000151667"
type input "Emile Richard"
type input "emile.richard@osldirect.com"
type input "3358058"
click at [199, 107] on div "Asset Tag REKA000149125" at bounding box center [215, 111] width 79 height 16
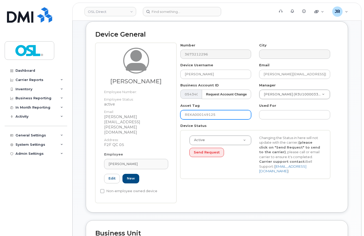
click at [200, 115] on input "REKA000149125" at bounding box center [215, 114] width 71 height 9
paste input "51667"
type input "REKA000151667"
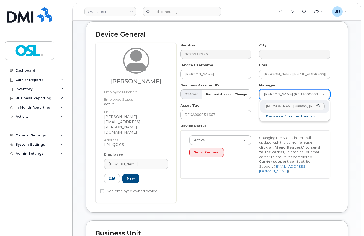
scroll to position [0, 1]
type input "Lorraine Harmony Lambert Laliberte"
type input "1660155"
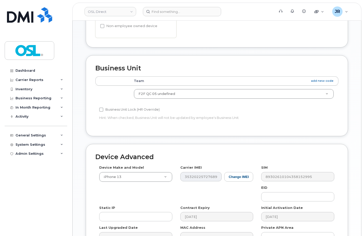
scroll to position [238, 0]
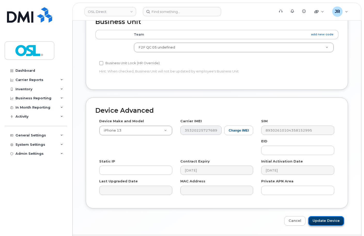
click at [321, 217] on input "Update Device" at bounding box center [326, 222] width 36 height 10
type input "Saving..."
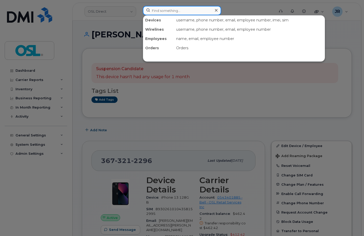
click at [158, 13] on input at bounding box center [182, 10] width 78 height 9
paste input "2263776297"
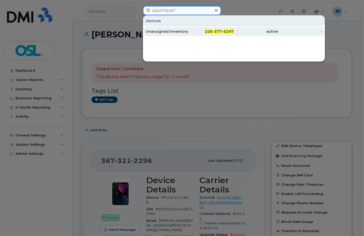
type input "2263776297"
click at [165, 35] on div "Unassigned Inventory" at bounding box center [168, 31] width 44 height 9
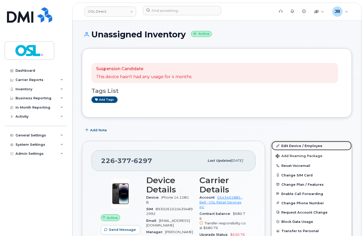
click at [297, 144] on link "Edit Device / Employee" at bounding box center [312, 145] width 80 height 9
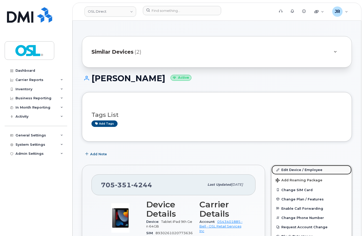
click at [296, 170] on link "Edit Device / Employee" at bounding box center [312, 169] width 80 height 9
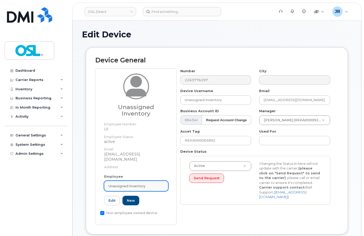
click at [140, 184] on span "Unassigned Inventory" at bounding box center [127, 186] width 37 height 5
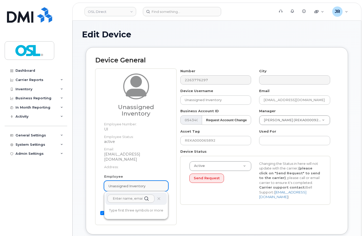
paste input "REKA000151691"
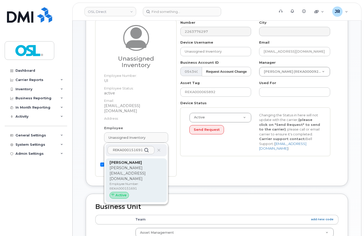
scroll to position [52, 0]
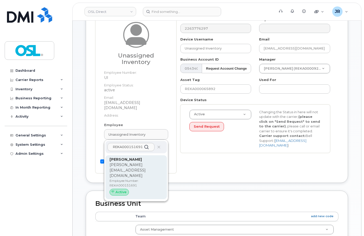
type input "REKA000151691"
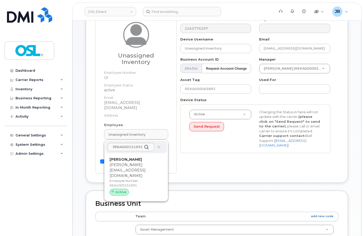
drag, startPoint x: 131, startPoint y: 181, endPoint x: 202, endPoint y: 18, distance: 178.2
click at [131, 182] on div "Albin Hodjaj albin.hodjaj@osldirect.com Employee Number: REKA000151691 Active" at bounding box center [136, 177] width 53 height 41
type input "REKA000151691"
type input "Albin Hodjaj"
type input "albin.hodjaj@osldirect.com"
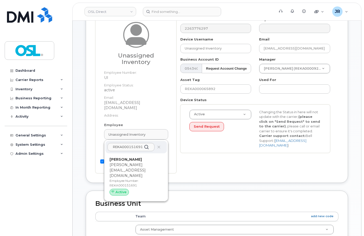
type input "3358040"
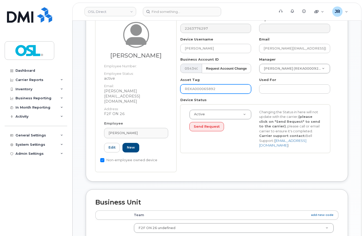
click at [198, 88] on input "REKA000065892" at bounding box center [215, 88] width 71 height 9
paste input "151691"
type input "REKA000151691"
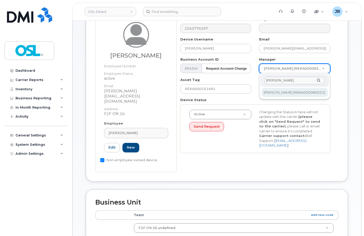
type input "Naman Arora"
type input "1664535"
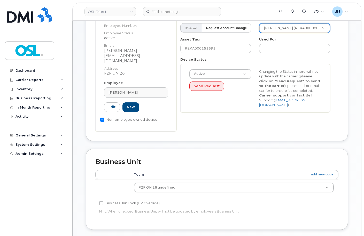
scroll to position [238, 0]
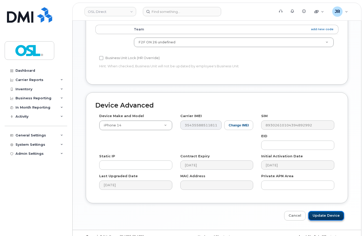
click at [323, 211] on input "Update Device" at bounding box center [326, 216] width 36 height 10
type input "Saving..."
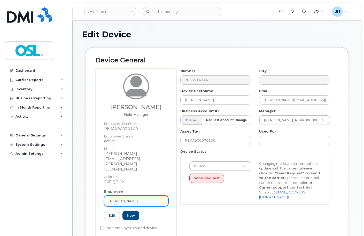
click at [116, 196] on link "Jerry Chrisphonte" at bounding box center [136, 201] width 64 height 10
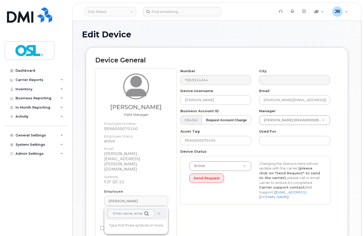
paste input "REKA000151691"
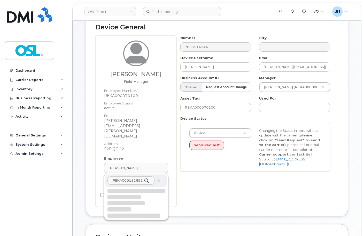
scroll to position [78, 0]
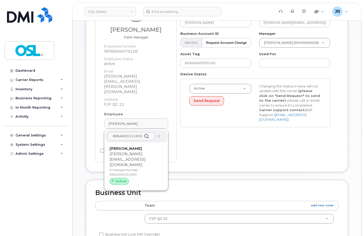
type input "REKA000151691"
click at [142, 168] on p "Employee Number: REKA000151691" at bounding box center [136, 172] width 53 height 9
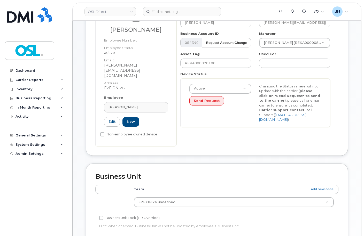
type input "REKA000151691"
type input "Albin Hodjaj"
type input "albin.hodjaj@osldirect.com"
type input "3358040"
click at [214, 65] on input "REKA000070100" at bounding box center [215, 63] width 71 height 9
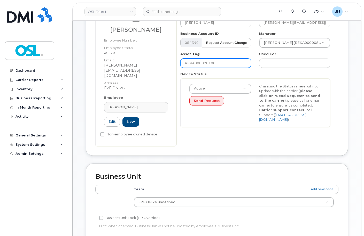
click at [214, 65] on input "REKA000070100" at bounding box center [215, 63] width 71 height 9
paste input "151691"
type input "REKA000151691"
click at [274, 35] on label "Manager" at bounding box center [267, 33] width 17 height 5
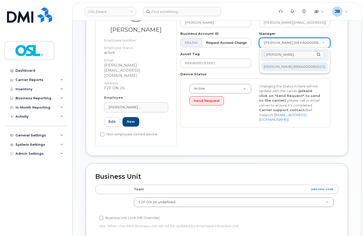
type input "Naman Arora"
type input "1664535"
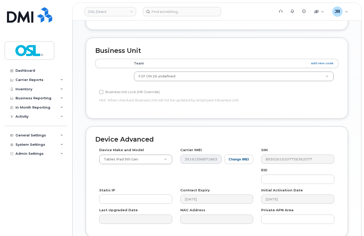
scroll to position [212, 0]
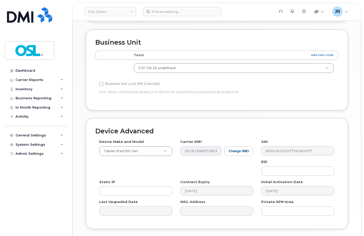
click at [338, 220] on div "Device Advanced Device Make and Model Tablet iPad 9th Gen Android TCL 502 Watch…" at bounding box center [217, 182] width 270 height 128
type input "Saving..."
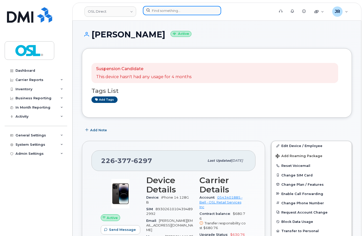
click at [159, 11] on input at bounding box center [182, 10] width 78 height 9
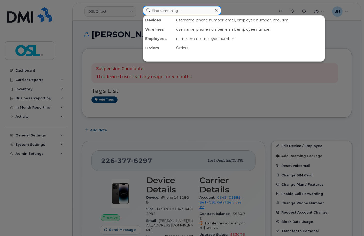
paste input "6472241790"
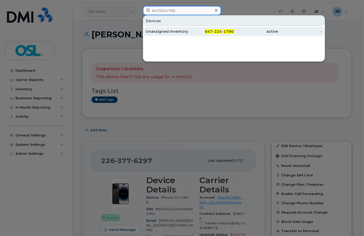
type input "6472241790"
click at [163, 31] on div "Unassigned Inventory" at bounding box center [168, 31] width 44 height 5
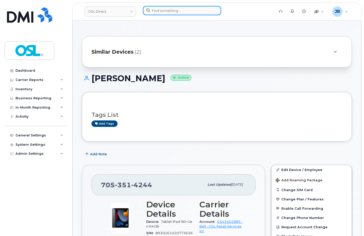
click at [186, 10] on input at bounding box center [182, 10] width 78 height 9
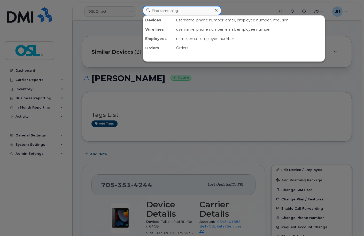
paste input "5147173560"
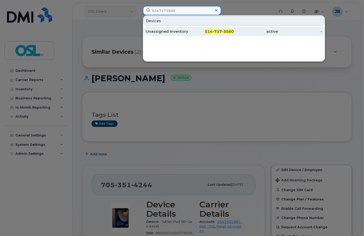
type input "5147173560"
click at [159, 31] on div "Unassigned Inventory" at bounding box center [168, 31] width 44 height 5
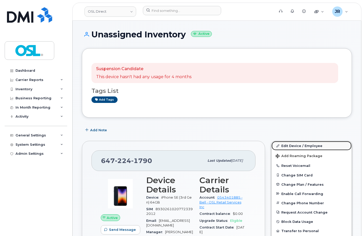
click at [296, 146] on link "Edit Device / Employee" at bounding box center [312, 145] width 80 height 9
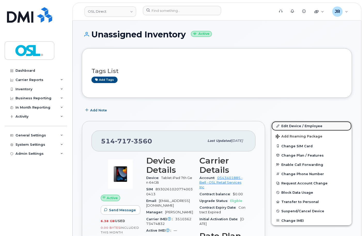
click at [298, 129] on link "Edit Device / Employee" at bounding box center [312, 125] width 80 height 9
click at [297, 127] on link "Edit Device / Employee" at bounding box center [312, 125] width 80 height 9
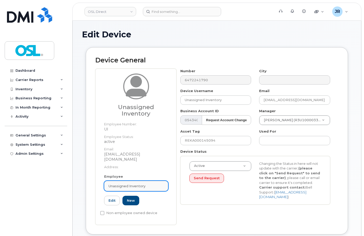
click at [138, 181] on link "Unassigned Inventory" at bounding box center [136, 186] width 64 height 10
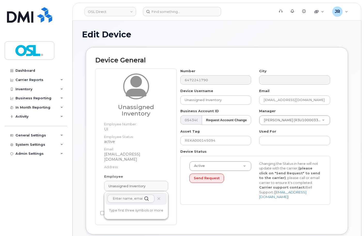
paste input "REKA000151683"
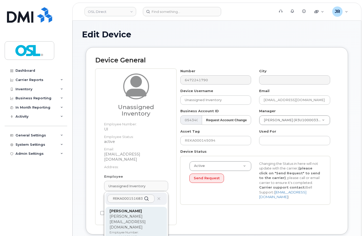
type input "REKA000151683"
click at [122, 214] on p "[PERSON_NAME][EMAIL_ADDRESS][DOMAIN_NAME]" at bounding box center [136, 222] width 53 height 16
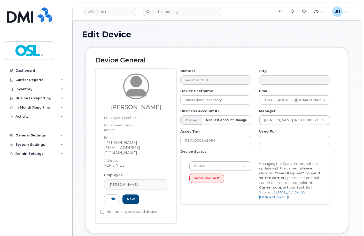
type input "REKA000151683"
type input "[PERSON_NAME]"
type input "[PERSON_NAME][EMAIL_ADDRESS][DOMAIN_NAME]"
type input "3358085"
click at [206, 144] on input "REKA000145094" at bounding box center [215, 140] width 71 height 9
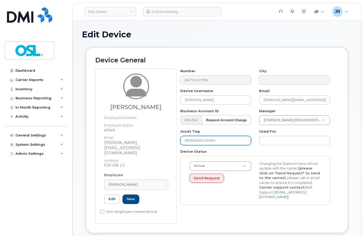
click at [206, 144] on input "REKA000145094" at bounding box center [215, 140] width 71 height 9
paste input "51683"
type input "REKA000151683"
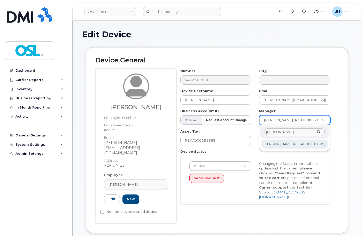
type input "[PERSON_NAME]"
type input "1527372"
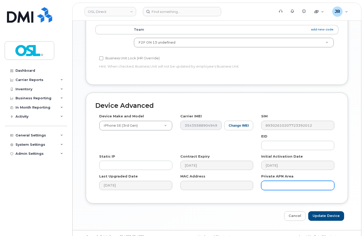
scroll to position [238, 0]
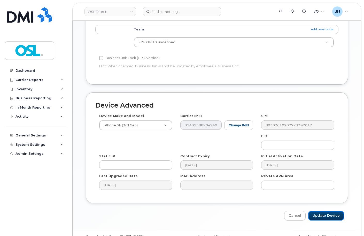
click at [324, 211] on input "Update Device" at bounding box center [326, 216] width 36 height 10
type input "Saving..."
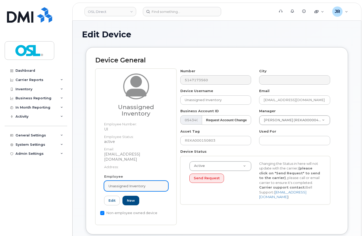
click at [141, 184] on span "Unassigned Inventory" at bounding box center [127, 186] width 37 height 5
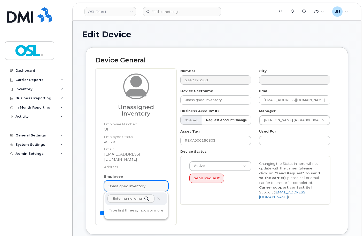
paste input "REKA000151683"
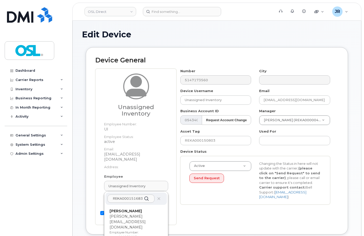
type input "REKA000151683"
click at [132, 209] on div "Mikaeel Khan mikaeel.khan@osldirect.com Employee Number: REKA000151683 Active" at bounding box center [136, 229] width 53 height 41
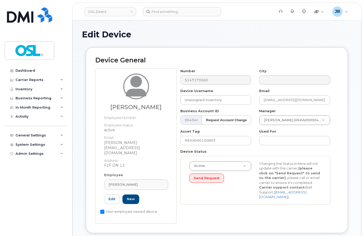
type input "REKA000151683"
type input "[PERSON_NAME]"
type input "[PERSON_NAME][EMAIL_ADDRESS][DOMAIN_NAME]"
type input "3358085"
click at [198, 144] on input "REKA000150803" at bounding box center [215, 140] width 71 height 9
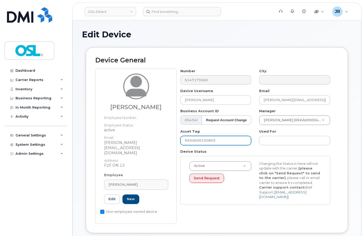
click at [198, 144] on input "REKA000150803" at bounding box center [215, 140] width 71 height 9
paste input "168"
type input "REKA000151683"
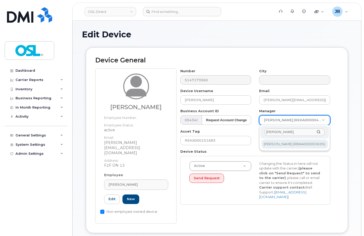
type input "[PERSON_NAME]"
type input "1527372"
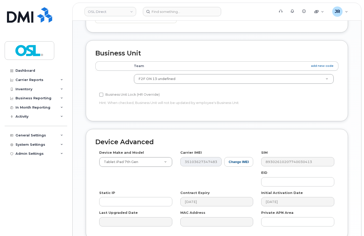
scroll to position [238, 0]
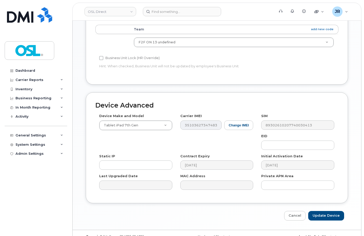
click at [323, 196] on div "Device Advanced Device Make and Model Tablet iPad 7th Gen Android TCL 502 Watch…" at bounding box center [217, 156] width 270 height 128
click at [322, 211] on input "Update Device" at bounding box center [326, 216] width 36 height 10
type input "Saving..."
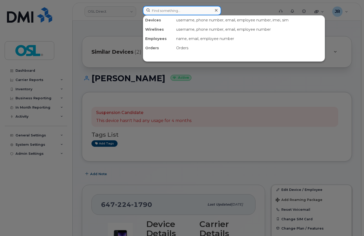
click at [157, 12] on input at bounding box center [182, 10] width 78 height 9
paste input "5144341556"
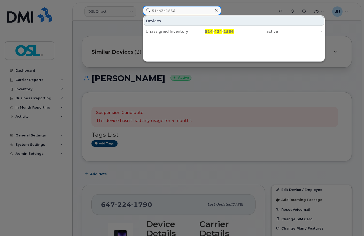
type input "5144341556"
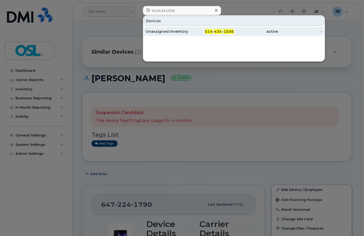
drag, startPoint x: 160, startPoint y: 39, endPoint x: 160, endPoint y: 33, distance: 6.0
click at [160, 38] on div "Devices Unassigned Inventory 514 - 434 - 1556 active -" at bounding box center [234, 38] width 182 height 47
click at [160, 33] on div "Unassigned Inventory" at bounding box center [168, 31] width 44 height 5
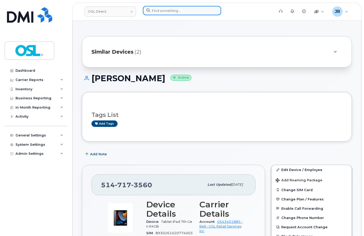
click input
paste input "4166055717"
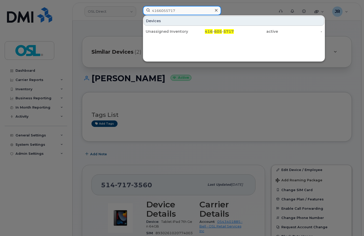
type input "4166055717"
click div "Unassigned Inventory"
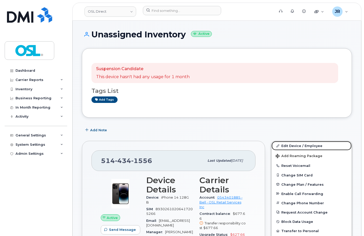
click at [288, 144] on link "Edit Device / Employee" at bounding box center [312, 145] width 80 height 9
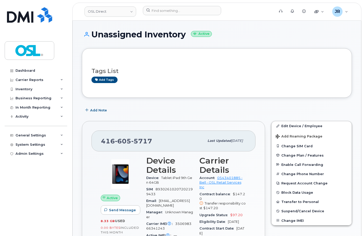
click at [225, 106] on div "Add Note" at bounding box center [217, 110] width 270 height 9
click at [294, 124] on link "Edit Device / Employee" at bounding box center [312, 125] width 80 height 9
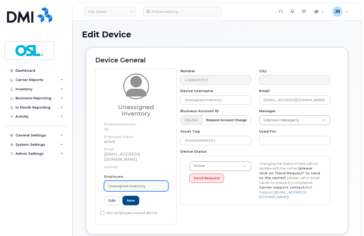
click at [145, 181] on link "Unassigned Inventory" at bounding box center [136, 186] width 64 height 10
paste input "REKA000151644"
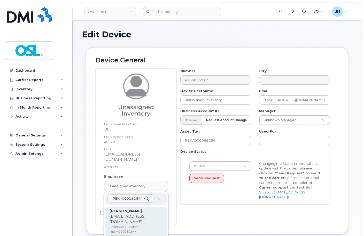
type input "REKA000151644"
click at [126, 214] on p "[EMAIL_ADDRESS][DOMAIN_NAME]" at bounding box center [136, 219] width 53 height 11
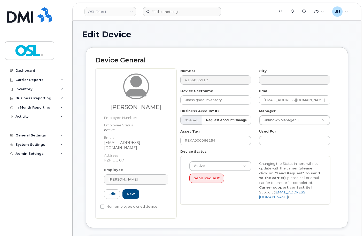
type input "REKA000151644"
type input "[PERSON_NAME]"
type input "[EMAIL_ADDRESS][DOMAIN_NAME]"
type input "3358056"
click at [206, 140] on input "REKA000066254" at bounding box center [215, 140] width 71 height 9
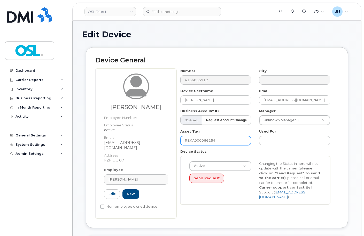
click at [206, 140] on input "REKA000066254" at bounding box center [215, 140] width 71 height 9
paste input "15164"
type input "REKA000151644"
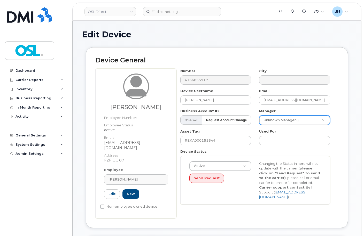
drag, startPoint x: 272, startPoint y: 126, endPoint x: 273, endPoint y: 123, distance: 3.1
click at [272, 125] on div "Number 4166055717 City Device Username Anis Zouaoui Email anis.zouaoui@osldirec…" at bounding box center [255, 139] width 158 height 140
click at [288, 134] on input "Guillaume Olivier Martin" at bounding box center [295, 132] width 60 height 7
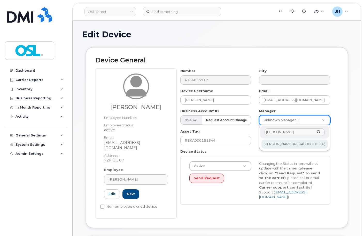
type input "Guillaume Martin"
type input "1906290"
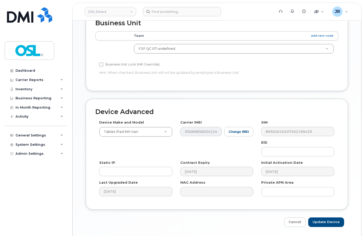
scroll to position [238, 0]
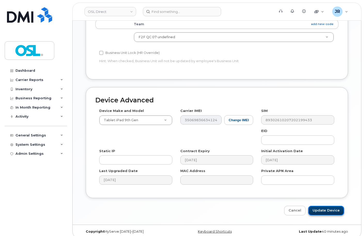
click at [322, 206] on input "Update Device" at bounding box center [326, 211] width 36 height 10
type input "Saving..."
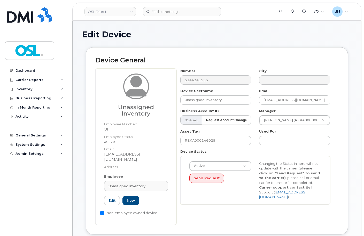
click at [132, 174] on div "Employee Unassigned Inventory Type first three symbols or more UI Edit New" at bounding box center [136, 192] width 72 height 36
click at [132, 184] on span "Unassigned Inventory" at bounding box center [127, 186] width 37 height 5
paste input "REKA000151644"
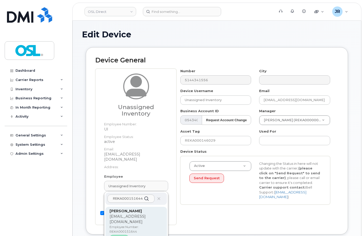
type input "REKA000151644"
click at [121, 214] on div "[PERSON_NAME] [PERSON_NAME][EMAIL_ADDRESS][DOMAIN_NAME] Employee Number: REKA00…" at bounding box center [136, 226] width 53 height 35
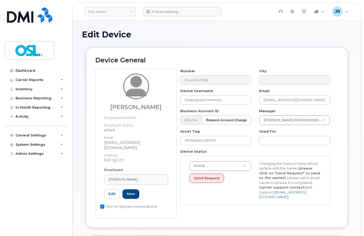
type input "REKA000151644"
type input "[PERSON_NAME]"
type input "[EMAIL_ADDRESS][DOMAIN_NAME]"
type input "3358056"
click at [195, 145] on div "Number 5144341556 City Device Username [PERSON_NAME] Email [EMAIL_ADDRESS][DOMA…" at bounding box center [255, 139] width 158 height 140
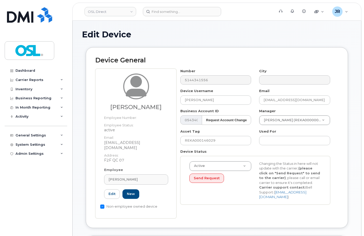
click at [195, 145] on div "Number 5144341556 City Device Username [PERSON_NAME] Email [EMAIL_ADDRESS][DOMA…" at bounding box center [255, 139] width 158 height 140
click at [197, 144] on input "REKA000146029" at bounding box center [215, 140] width 71 height 9
paste input "51644"
click at [197, 144] on input "REKA000146029" at bounding box center [215, 140] width 71 height 9
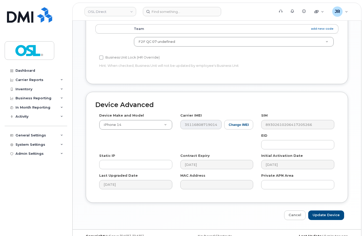
scroll to position [238, 0]
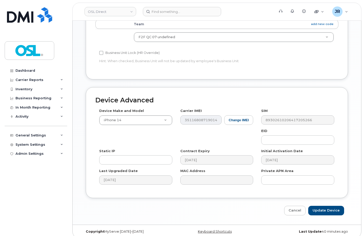
type input "REKA000151644"
click at [338, 215] on div "Edit Device Device General Anis Zouaoui Employee Number: Employee Status: activ…" at bounding box center [217, 4] width 289 height 442
click at [336, 206] on input "Update Device" at bounding box center [326, 211] width 36 height 10
type input "Saving..."
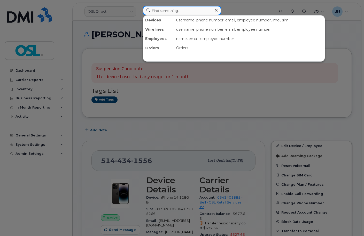
click at [151, 14] on input at bounding box center [182, 10] width 78 height 9
paste input "4383644404"
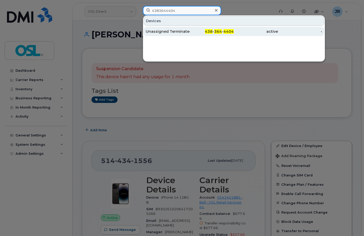
type input "4383644404"
click at [161, 33] on div "Unassigned Terminated" at bounding box center [168, 31] width 44 height 5
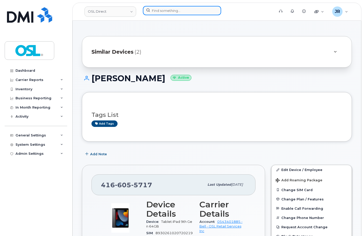
click at [192, 7] on input at bounding box center [182, 10] width 78 height 9
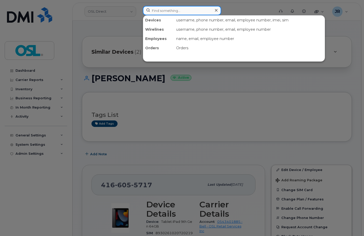
paste input "6475216714"
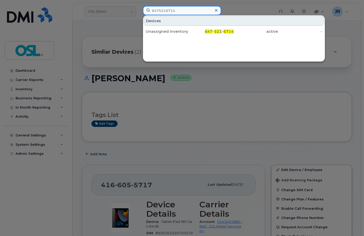
type input "6475216714"
click at [149, 32] on div "Unassigned Inventory" at bounding box center [168, 31] width 44 height 5
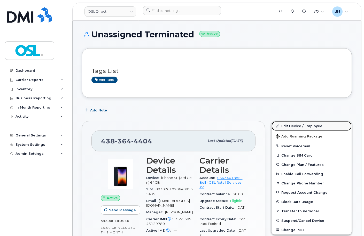
click at [305, 124] on link "Edit Device / Employee" at bounding box center [312, 125] width 80 height 9
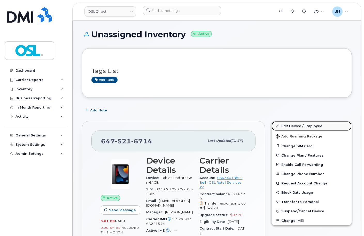
click at [290, 124] on link "Edit Device / Employee" at bounding box center [312, 125] width 80 height 9
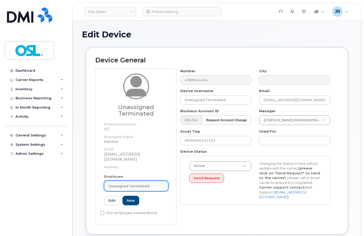
click at [134, 184] on span "Unassigned Terminated" at bounding box center [129, 186] width 41 height 5
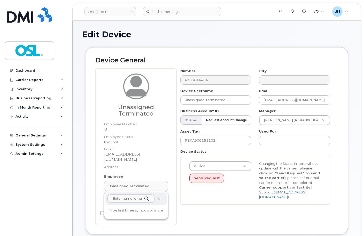
paste input "REKA000151593"
type input "REKA000151593"
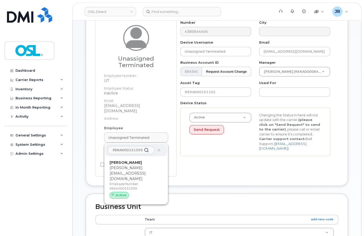
scroll to position [52, 0]
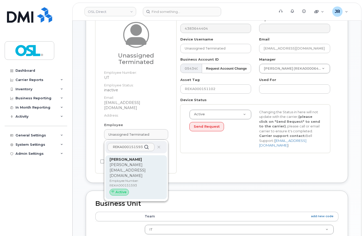
click at [130, 165] on p "hassan.senhaji@osldirect.com" at bounding box center [136, 171] width 53 height 16
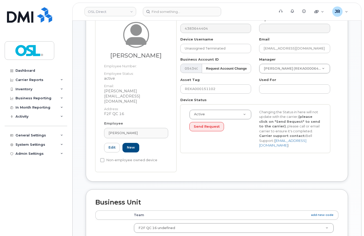
type input "REKA000151593"
type input "Hassan Senhaji"
type input "hassan.senhaji@osldirect.com"
type input "3358008"
click at [200, 84] on input "REKA000151102" at bounding box center [215, 88] width 71 height 9
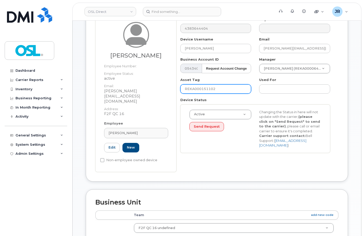
click at [200, 84] on input "REKA000151102" at bounding box center [215, 88] width 71 height 9
paste input "593"
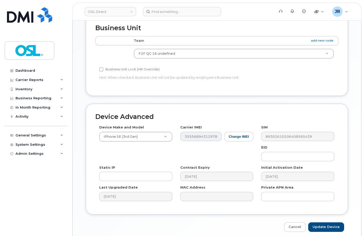
scroll to position [233, 0]
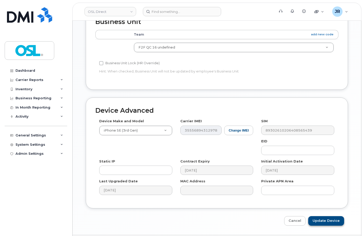
type input "REKA000151593"
click at [330, 217] on input "Update Device" at bounding box center [326, 222] width 36 height 10
type input "Saving..."
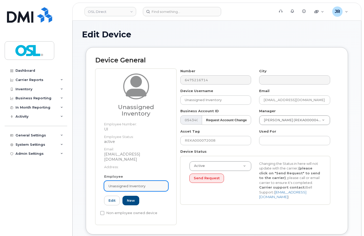
click at [141, 184] on span "Unassigned Inventory" at bounding box center [127, 186] width 37 height 5
paste input "REKA000151593"
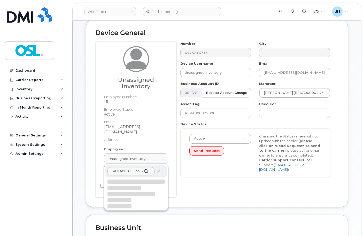
scroll to position [52, 0]
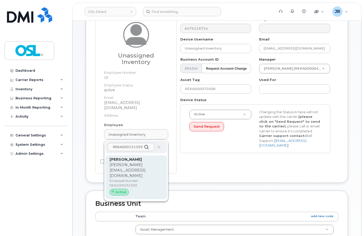
type input "REKA000151593"
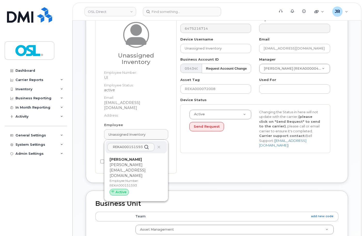
drag, startPoint x: 136, startPoint y: 173, endPoint x: 206, endPoint y: 19, distance: 168.7
click at [136, 179] on p "Employee Number: REKA000151593" at bounding box center [136, 183] width 53 height 9
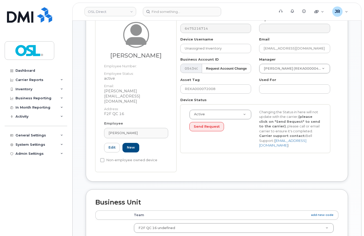
type input "REKA000151593"
type input "Hassan Senhaji"
type input "hassan.senhaji@osldirect.com"
type input "3358008"
click at [205, 87] on input "REKA000072008" at bounding box center [215, 88] width 71 height 9
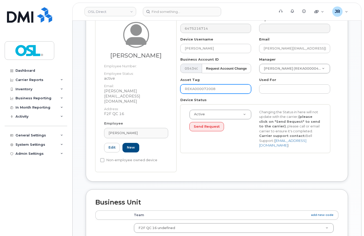
click at [205, 87] on input "REKA000072008" at bounding box center [215, 88] width 71 height 9
paste input "151593"
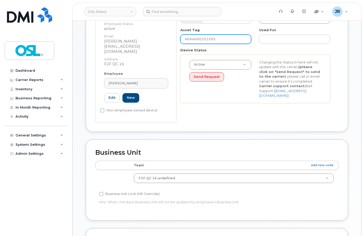
scroll to position [238, 0]
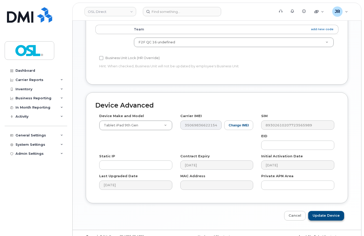
type input "REKA000151593"
click at [324, 211] on input "Update Device" at bounding box center [326, 216] width 36 height 10
type input "Saving..."
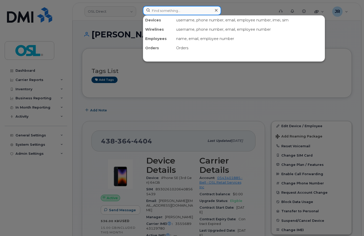
click at [158, 12] on input at bounding box center [182, 10] width 78 height 9
paste input "4185648914"
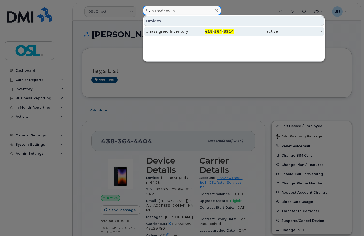
type input "4185648914"
click at [164, 30] on div "Unassigned Inventory" at bounding box center [168, 31] width 44 height 5
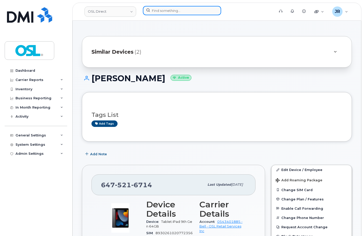
click at [173, 6] on input at bounding box center [182, 10] width 78 height 9
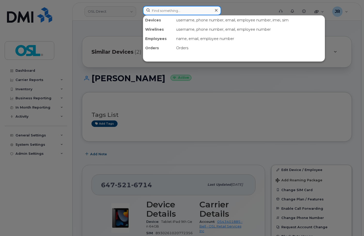
paste input "7053514252"
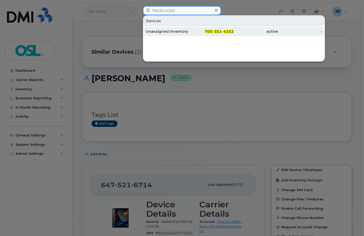
type input "7053514252"
click at [152, 30] on div "Unassigned Inventory" at bounding box center [168, 31] width 44 height 5
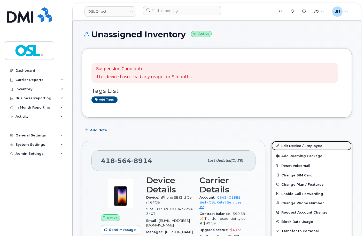
click at [291, 150] on link "Edit Device / Employee" at bounding box center [312, 145] width 80 height 9
click at [291, 146] on link "Edit Device / Employee" at bounding box center [312, 145] width 80 height 9
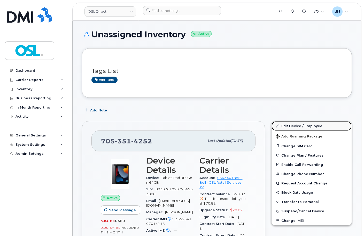
click at [301, 127] on link "Edit Device / Employee" at bounding box center [312, 125] width 80 height 9
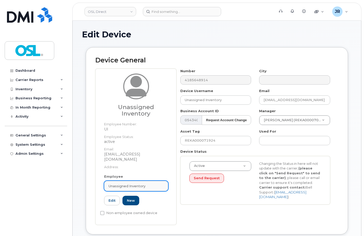
click at [143, 184] on link "Unassigned Inventory" at bounding box center [136, 186] width 64 height 10
paste input "REKA000070289"
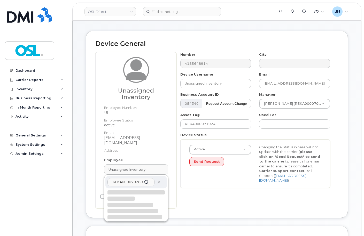
scroll to position [26, 0]
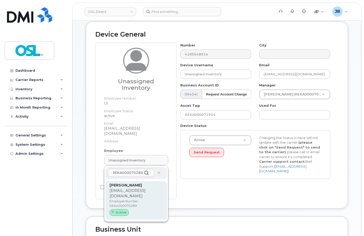
type input "REKA000070289"
click at [135, 188] on p "luc.duchesne@osldirect.com" at bounding box center [136, 193] width 53 height 11
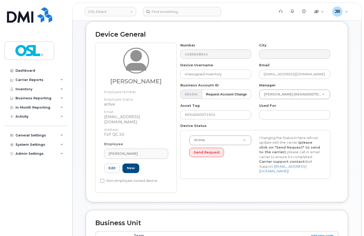
type input "REKA000070289"
type input "Luc Duchesne"
type input "luc.duchesne@osldirect.com"
type input "3358105"
click at [206, 113] on input "REKA000071924" at bounding box center [215, 114] width 71 height 9
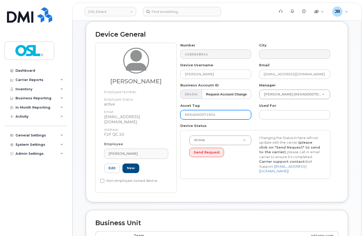
click at [206, 113] on input "REKA000071924" at bounding box center [215, 114] width 71 height 9
paste input "0289"
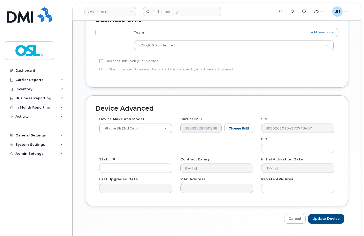
scroll to position [238, 0]
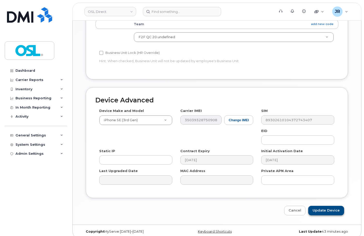
type input "REKA000070289"
click at [325, 206] on input "Update Device" at bounding box center [326, 211] width 36 height 10
type input "Saving..."
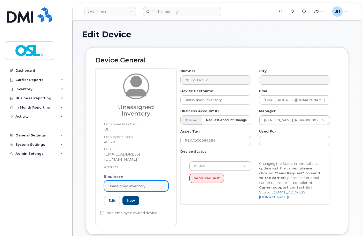
click at [143, 184] on span "Unassigned Inventory" at bounding box center [127, 186] width 37 height 5
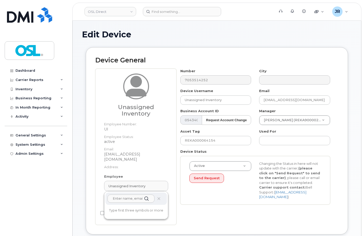
paste input "REKA000070289"
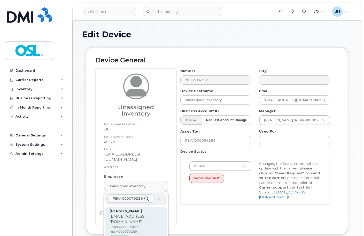
type input "REKA000070289"
click at [140, 214] on p "[EMAIL_ADDRESS][DOMAIN_NAME]" at bounding box center [136, 219] width 53 height 11
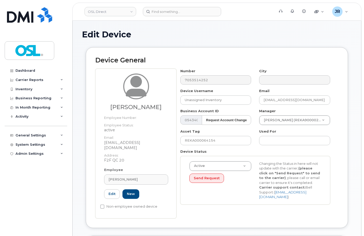
type input "REKA000070289"
type input "[PERSON_NAME]"
type input "[EMAIL_ADDRESS][DOMAIN_NAME]"
type input "3358105"
click at [205, 141] on input "REKA000064154" at bounding box center [215, 140] width 71 height 9
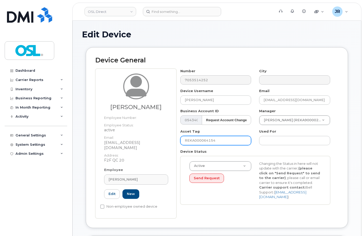
click at [205, 141] on input "REKA000064154" at bounding box center [215, 140] width 71 height 9
paste input "70289"
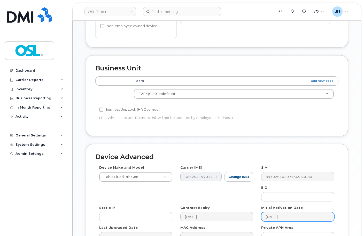
scroll to position [212, 0]
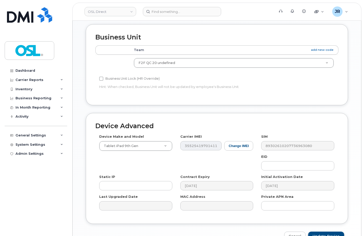
type input "REKA000070289"
drag, startPoint x: 325, startPoint y: 229, endPoint x: 219, endPoint y: 86, distance: 177.4
click at [325, 232] on input "Update Device" at bounding box center [326, 237] width 36 height 10
type input "Saving..."
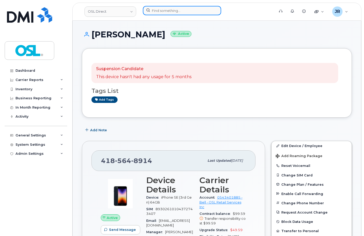
click at [160, 12] on input at bounding box center [182, 10] width 78 height 9
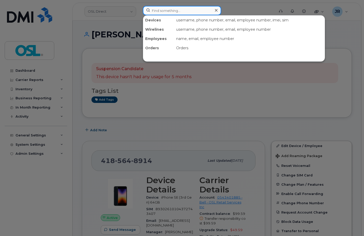
paste input "8192123875"
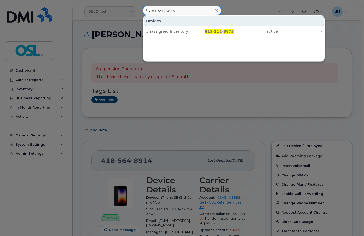
type input "8192123875"
click at [160, 30] on div "Unassigned Inventory" at bounding box center [168, 31] width 44 height 5
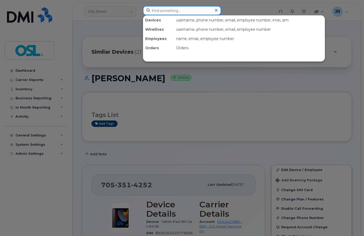
click at [172, 14] on input at bounding box center [182, 10] width 78 height 9
paste input "4169853530"
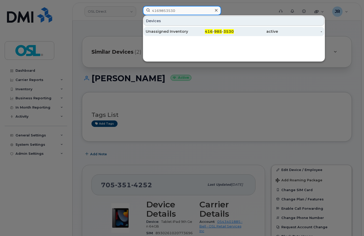
type input "4169853530"
click at [163, 32] on div "Unassigned Inventory" at bounding box center [168, 31] width 44 height 5
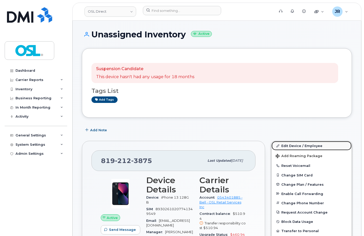
click at [296, 143] on link "Edit Device / Employee" at bounding box center [312, 145] width 80 height 9
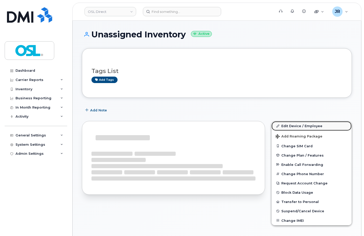
click at [294, 124] on link "Edit Device / Employee" at bounding box center [312, 125] width 80 height 9
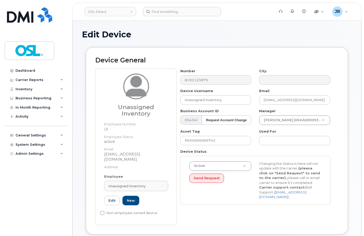
click at [149, 174] on div "Employee Unassigned Inventory Type first three symbols or more UI Edit New" at bounding box center [136, 192] width 72 height 36
click at [149, 181] on link "Unassigned Inventory" at bounding box center [136, 186] width 64 height 10
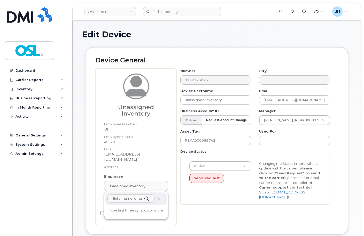
paste input "REKA000151589"
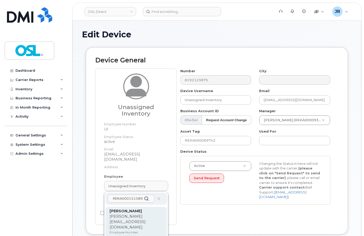
type input "REKA000151589"
click at [136, 219] on p "[PERSON_NAME][EMAIL_ADDRESS][DOMAIN_NAME]" at bounding box center [136, 222] width 53 height 16
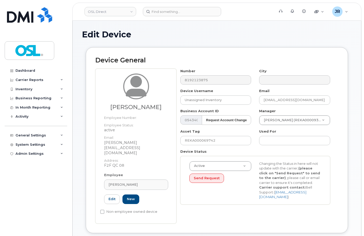
type input "REKA000151589"
type input "[PERSON_NAME]"
type input "[PERSON_NAME][EMAIL_ADDRESS][DOMAIN_NAME]"
type input "3358065"
click at [203, 141] on input "REKA000069742" at bounding box center [215, 140] width 71 height 9
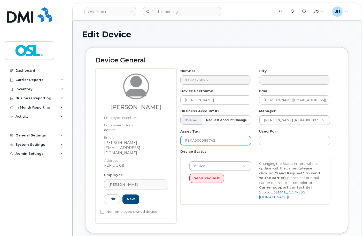
click at [203, 141] on input "REKA000069742" at bounding box center [215, 140] width 71 height 9
paste input "151589"
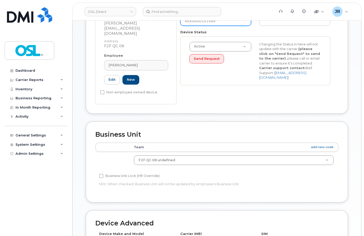
scroll to position [238, 0]
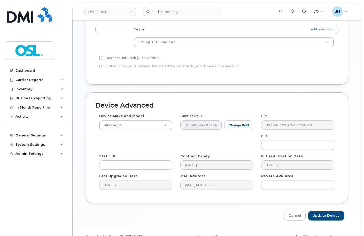
type input "REKA000151589"
click at [323, 211] on input "Update Device" at bounding box center [326, 216] width 36 height 10
type input "Saving..."
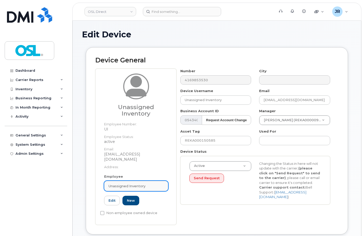
click at [140, 181] on link "Unassigned Inventory" at bounding box center [136, 186] width 64 height 10
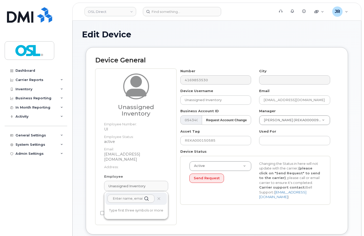
paste input "REKA000151589"
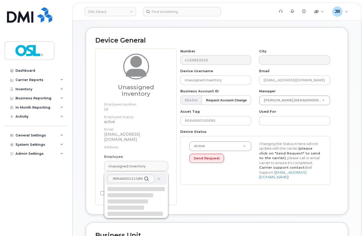
scroll to position [26, 0]
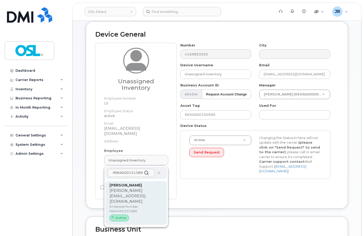
type input "REKA000151589"
click at [136, 188] on p "[PERSON_NAME][EMAIL_ADDRESS][DOMAIN_NAME]" at bounding box center [136, 196] width 53 height 16
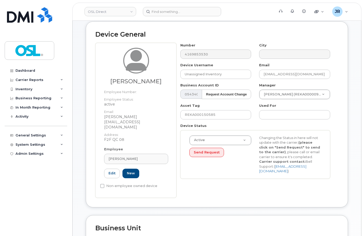
type input "REKA000151589"
type input "[PERSON_NAME]"
type input "[PERSON_NAME][EMAIL_ADDRESS][DOMAIN_NAME]"
type input "3358065"
click at [198, 115] on input "REKA000150585" at bounding box center [215, 114] width 71 height 9
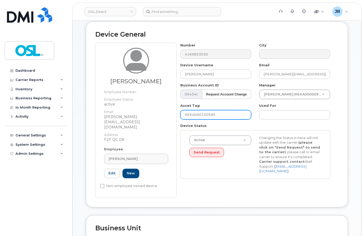
click at [198, 115] on input "REKA000150585" at bounding box center [215, 114] width 71 height 9
paste input "1589"
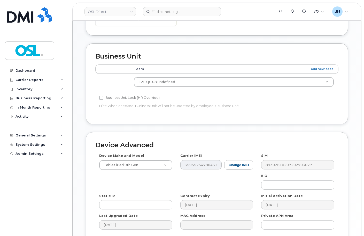
scroll to position [238, 0]
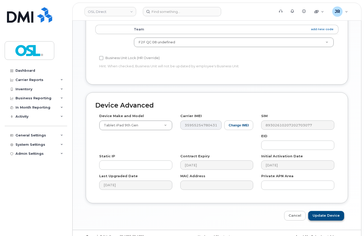
type input "REKA000151589"
click at [320, 211] on input "Update Device" at bounding box center [326, 216] width 36 height 10
type input "Saving..."
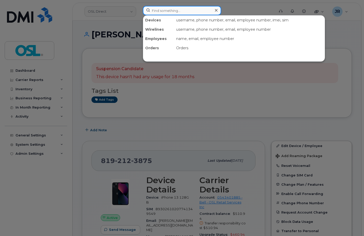
click at [154, 6] on input at bounding box center [182, 10] width 78 height 9
paste input "8192123875"
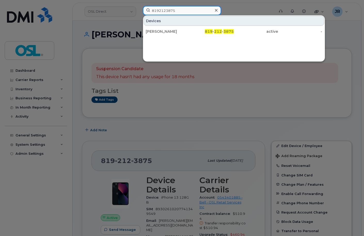
type input "8192123875"
click at [160, 32] on div "[PERSON_NAME]" at bounding box center [168, 31] width 44 height 5
